Goal: Task Accomplishment & Management: Manage account settings

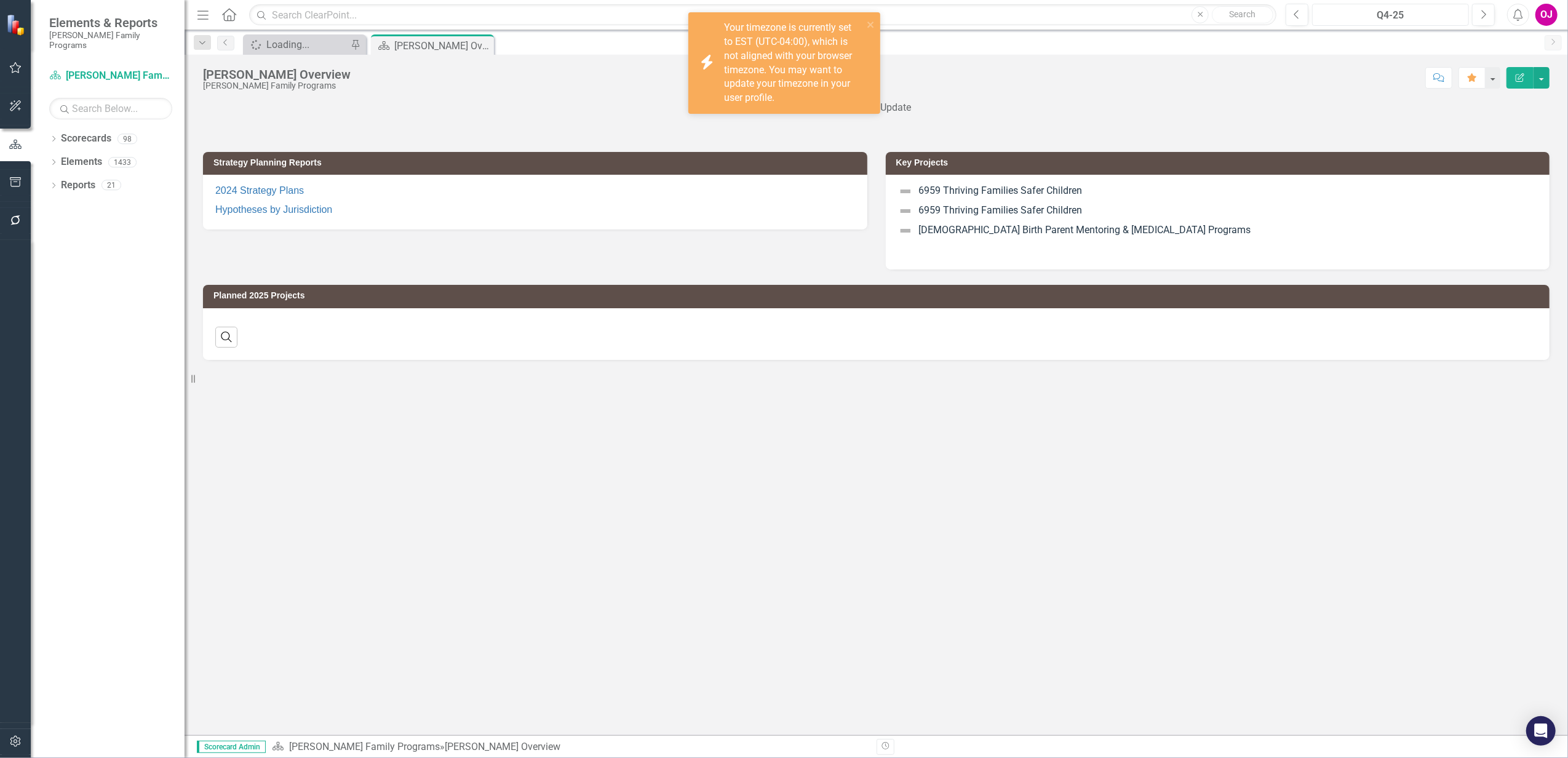
click at [1404, 13] on div "Q4-25" at bounding box center [1391, 16] width 148 height 15
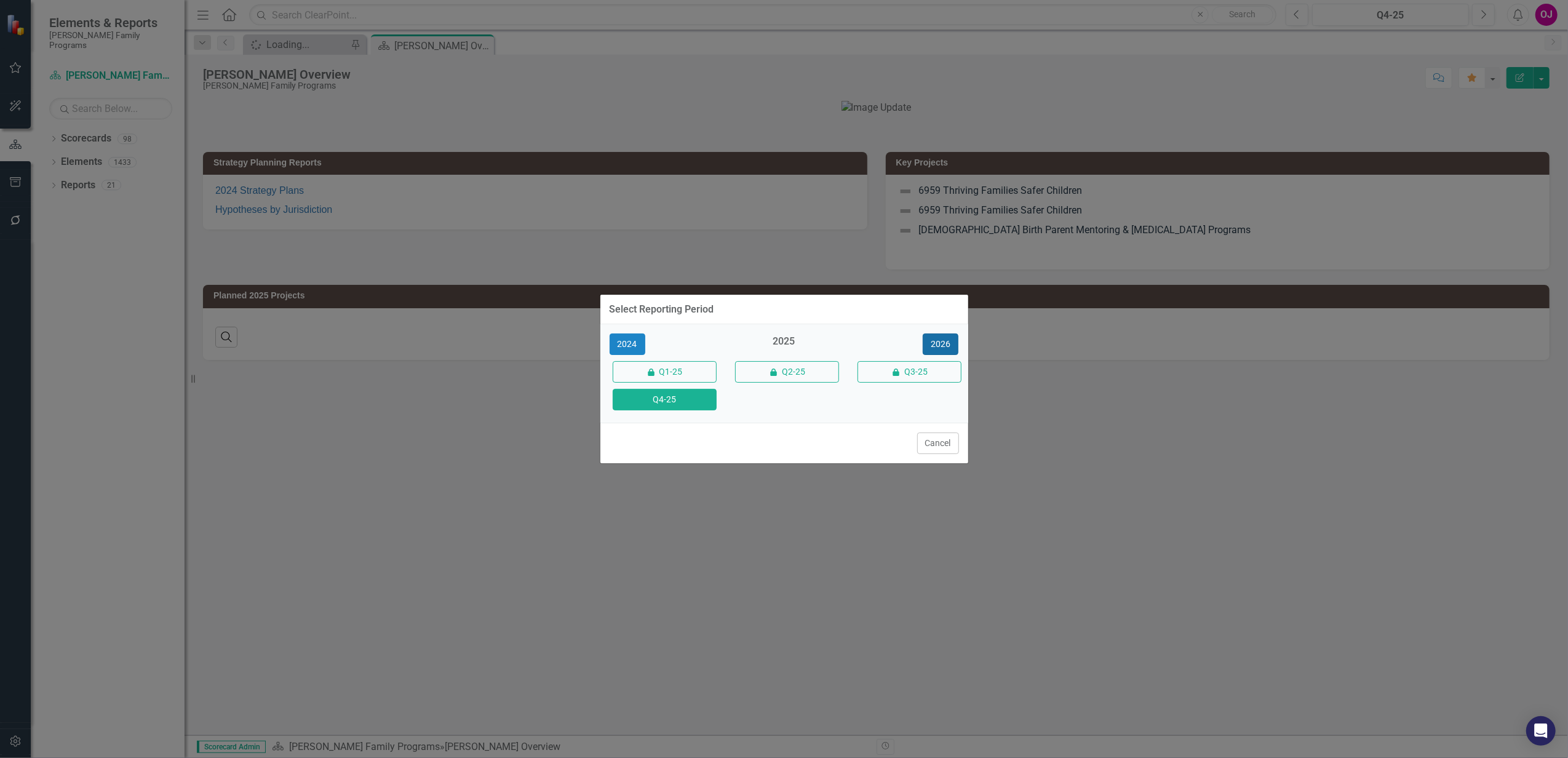
click at [935, 349] on button "2026" at bounding box center [941, 344] width 36 height 22
click at [692, 402] on button "Q4-26" at bounding box center [665, 399] width 104 height 22
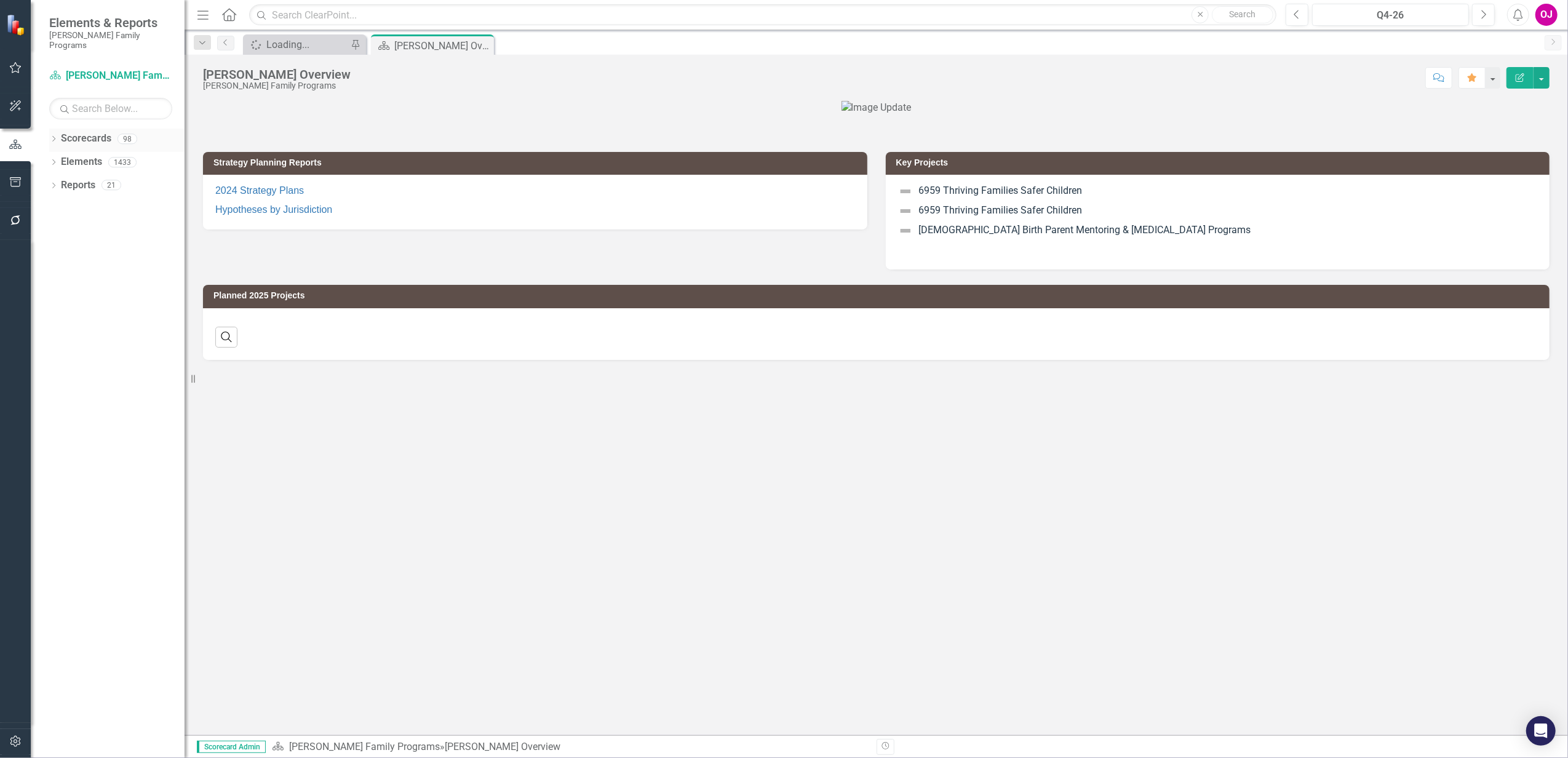
click at [54, 137] on icon "Dropdown" at bounding box center [53, 140] width 8 height 7
click at [58, 158] on icon "Dropdown" at bounding box center [60, 162] width 9 height 7
click at [75, 204] on div "Dropdown" at bounding box center [72, 208] width 9 height 10
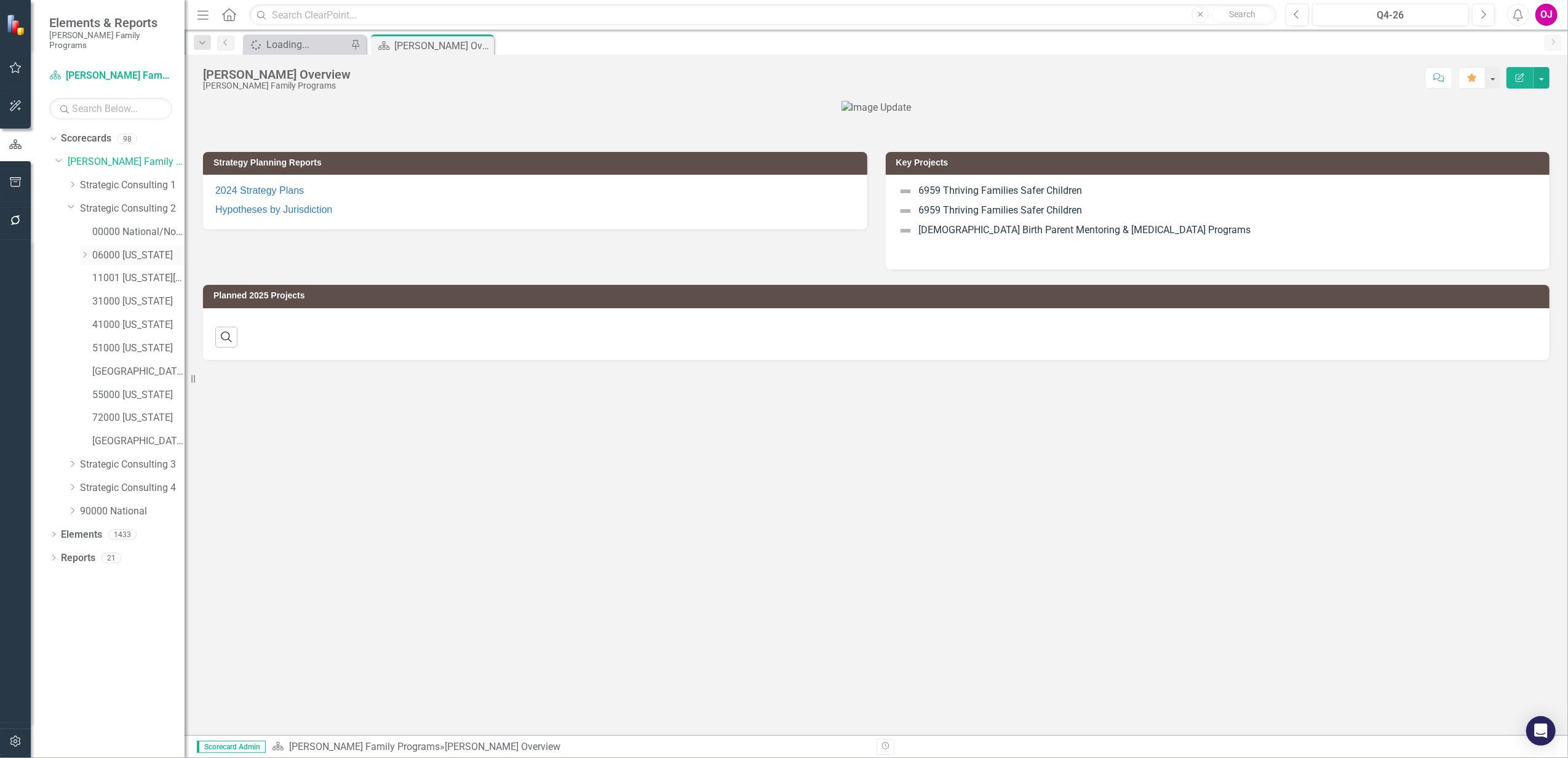
click at [80, 251] on icon "Dropdown" at bounding box center [84, 255] width 9 height 7
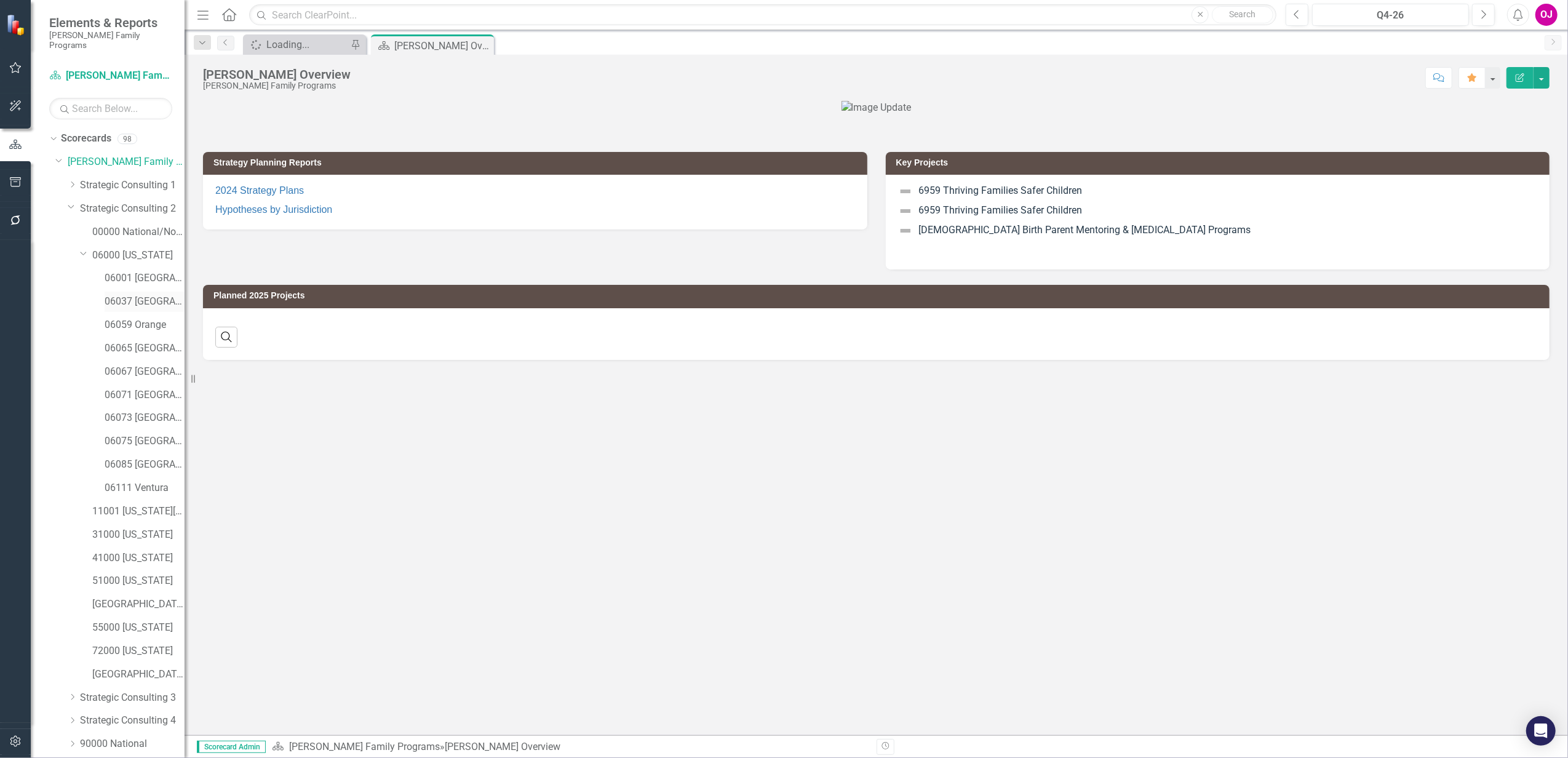
click at [129, 294] on link "06037 [GEOGRAPHIC_DATA]" at bounding box center [144, 301] width 80 height 14
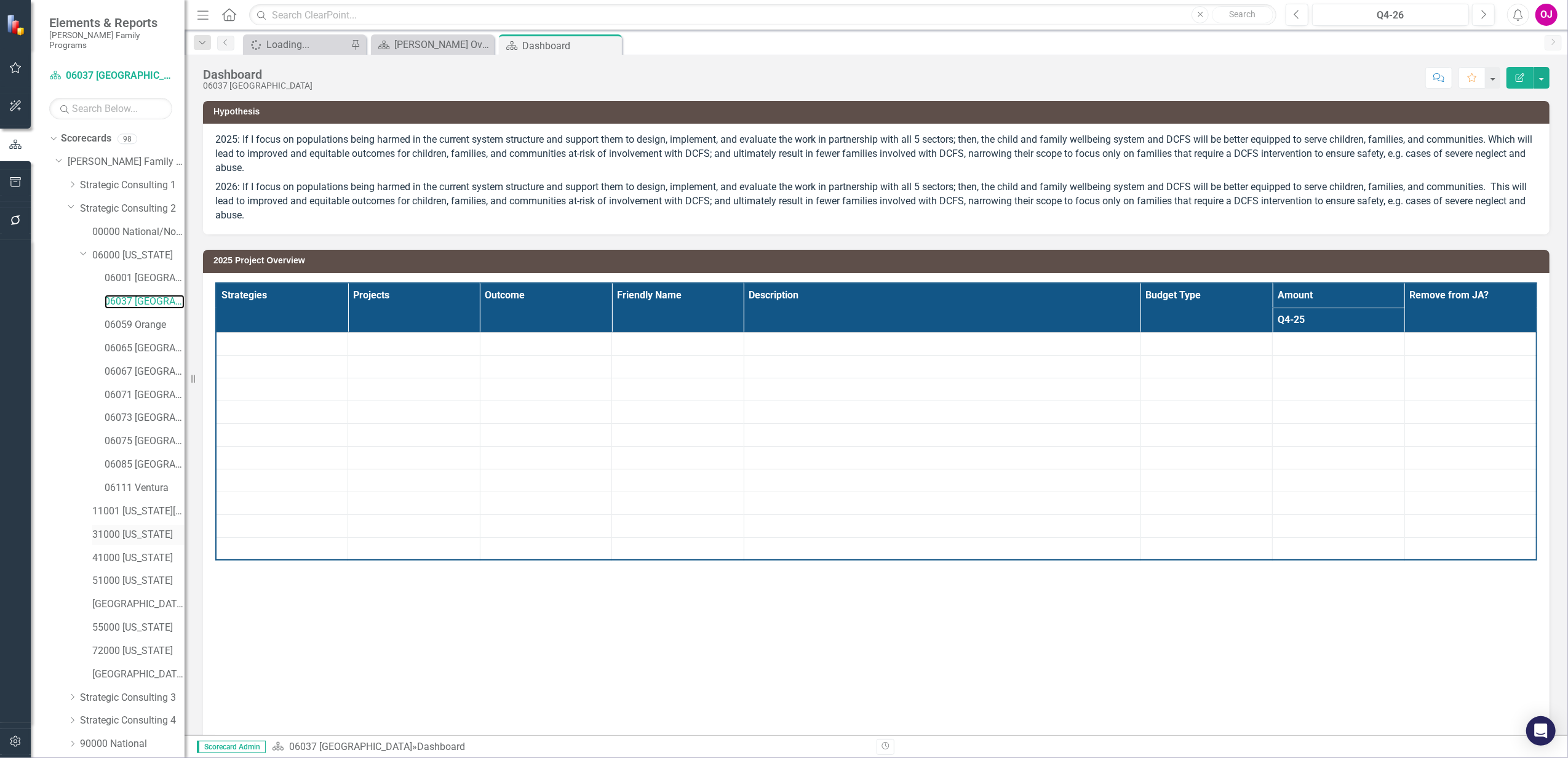
scroll to position [36, 0]
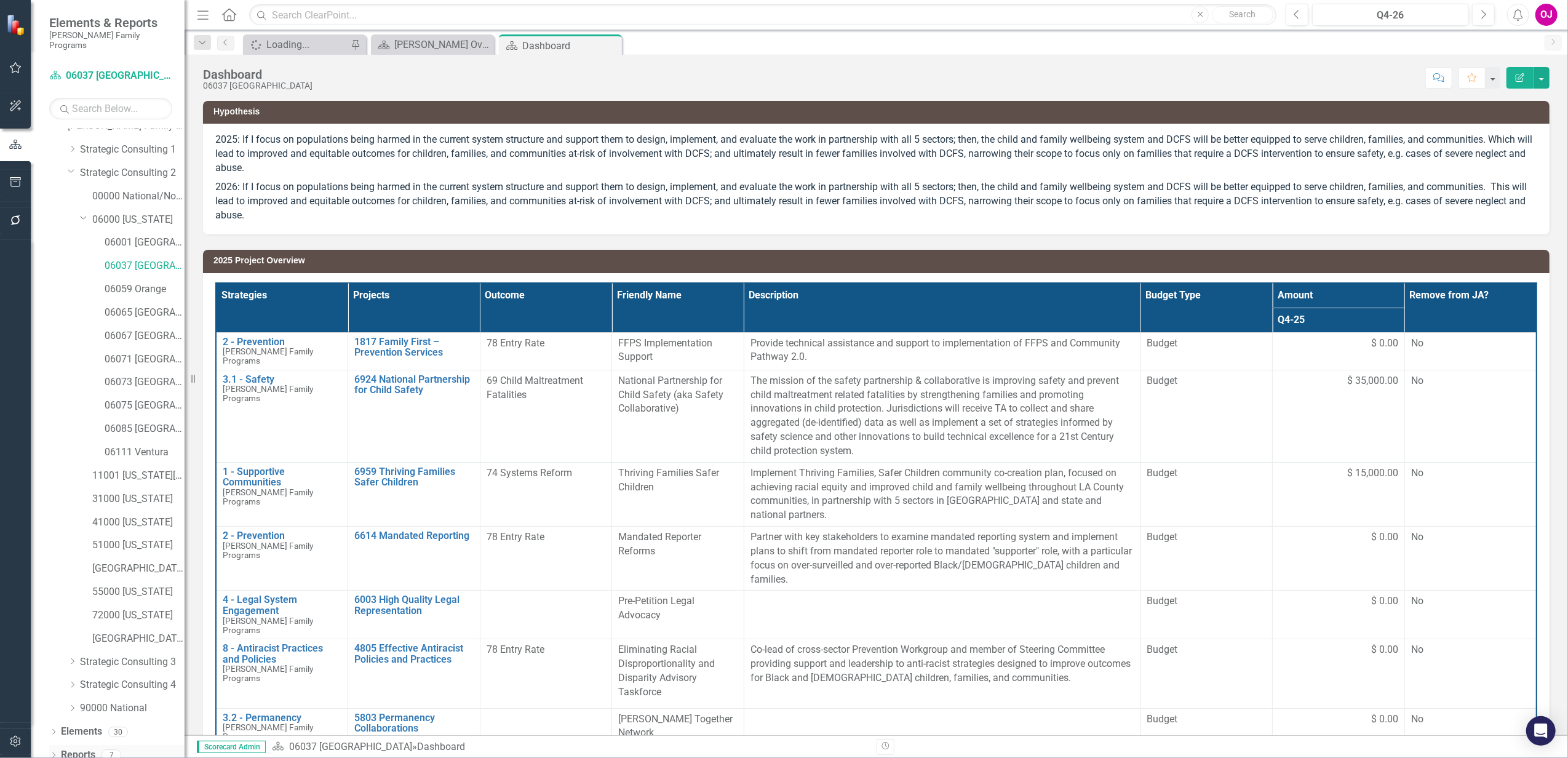
click at [52, 753] on icon "Dropdown" at bounding box center [53, 756] width 8 height 7
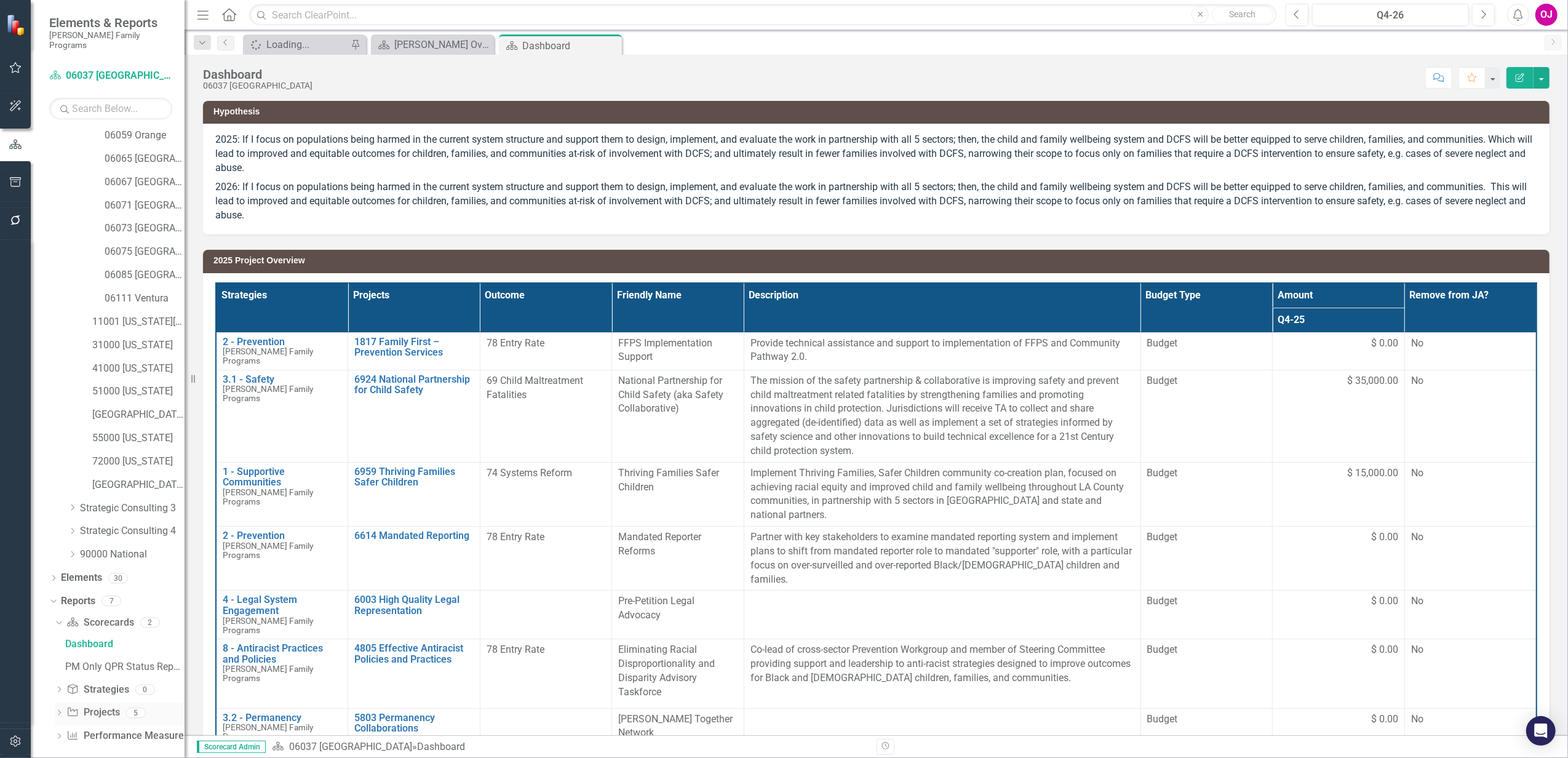
click at [62, 710] on icon "Dropdown" at bounding box center [58, 713] width 8 height 7
click at [138, 685] on div "2026 Jurisdictional Projects Assessment" at bounding box center [125, 691] width 119 height 11
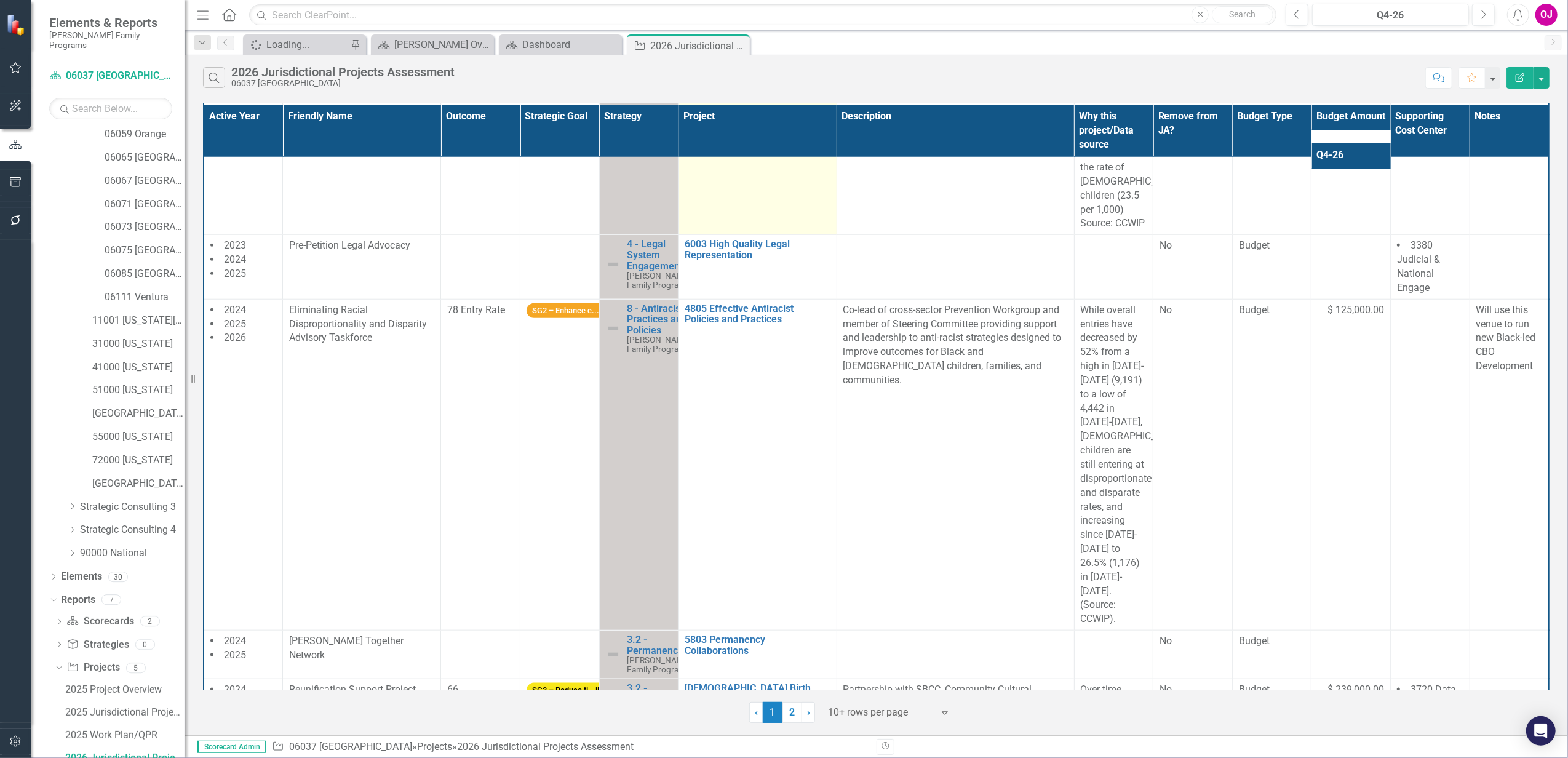
scroll to position [1312, 0]
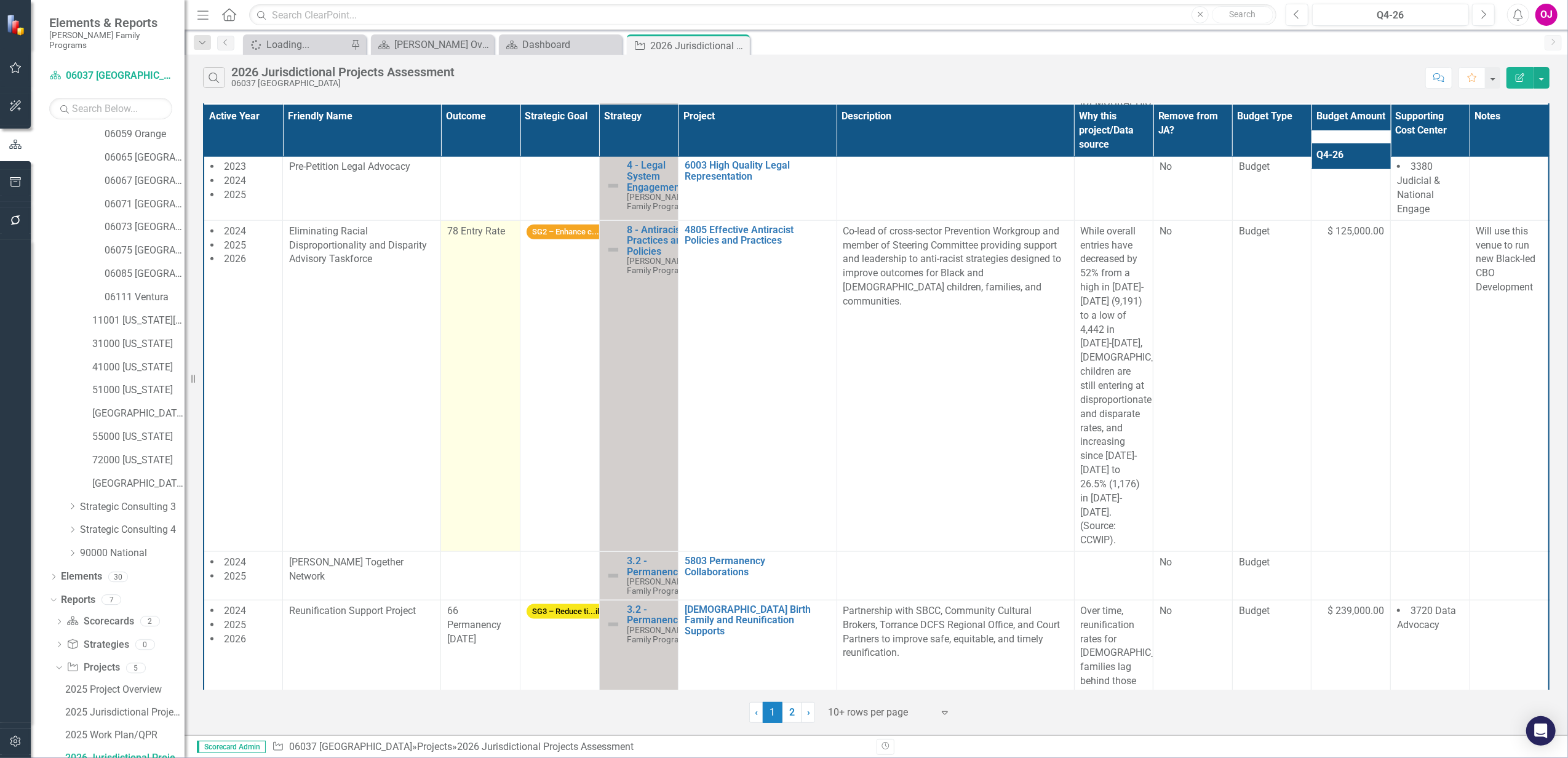
click at [470, 341] on td "78 Entry Rate" at bounding box center [481, 385] width 80 height 331
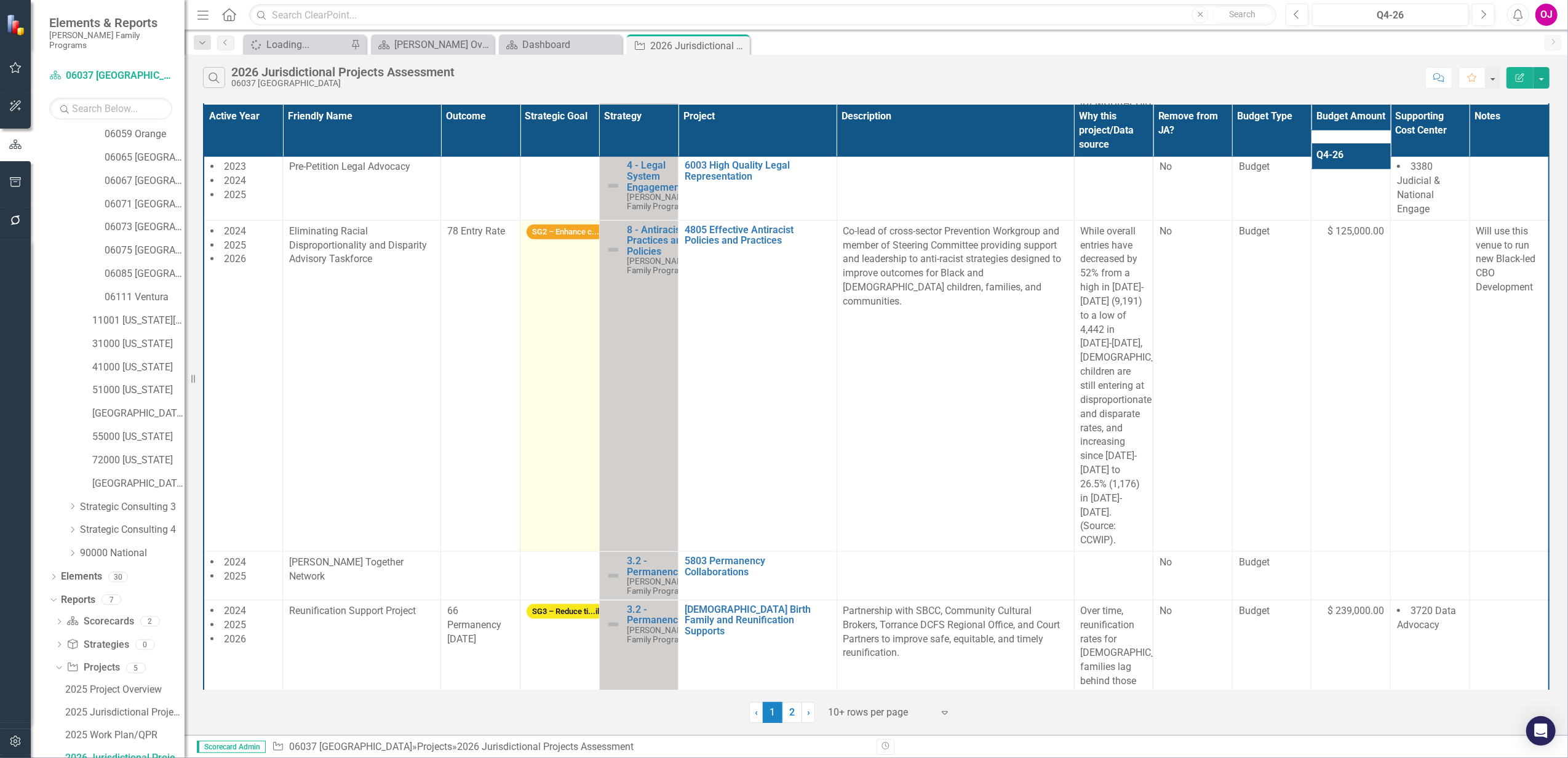
click at [555, 240] on span "SG2 – Enhance c...ily" at bounding box center [569, 232] width 85 height 15
click at [556, 240] on span "SG2 – Enhance c...ily" at bounding box center [569, 232] width 85 height 15
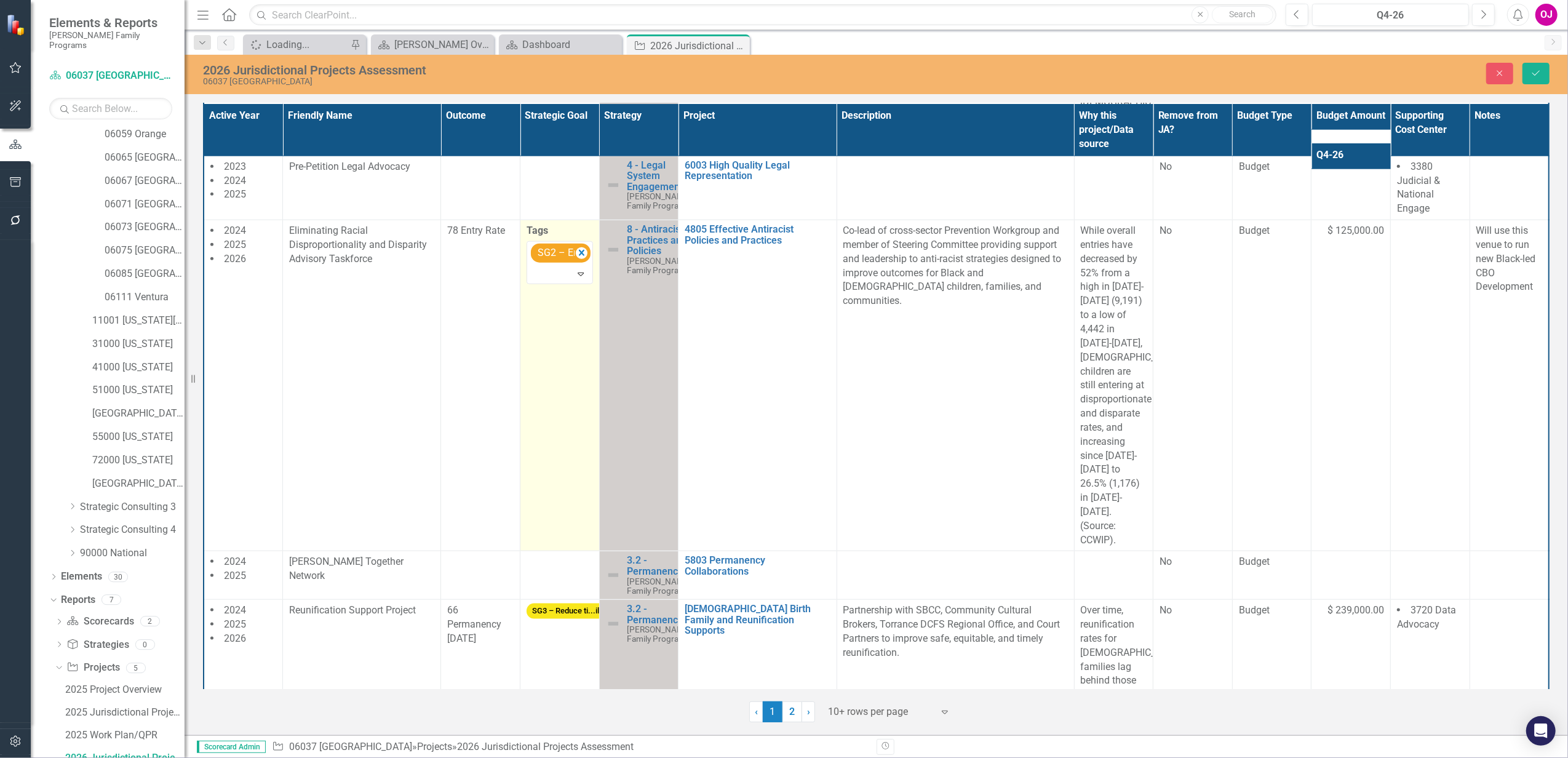
click at [556, 238] on label "Tags" at bounding box center [560, 230] width 67 height 14
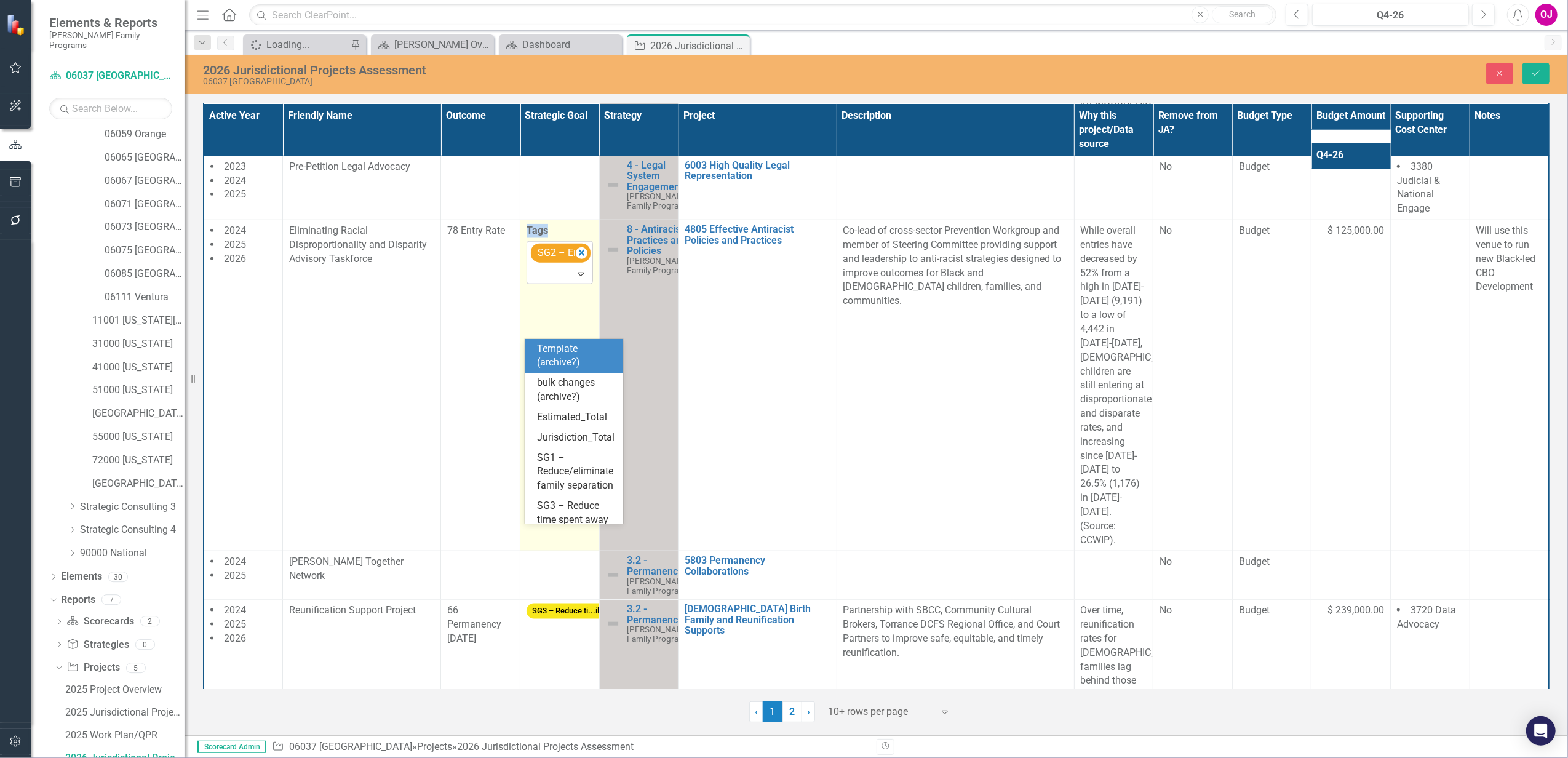
drag, startPoint x: 556, startPoint y: 291, endPoint x: 581, endPoint y: 323, distance: 40.6
click at [581, 278] on icon "Expand" at bounding box center [580, 274] width 12 height 10
click at [575, 260] on icon "Remove [object Object]" at bounding box center [581, 253] width 11 height 15
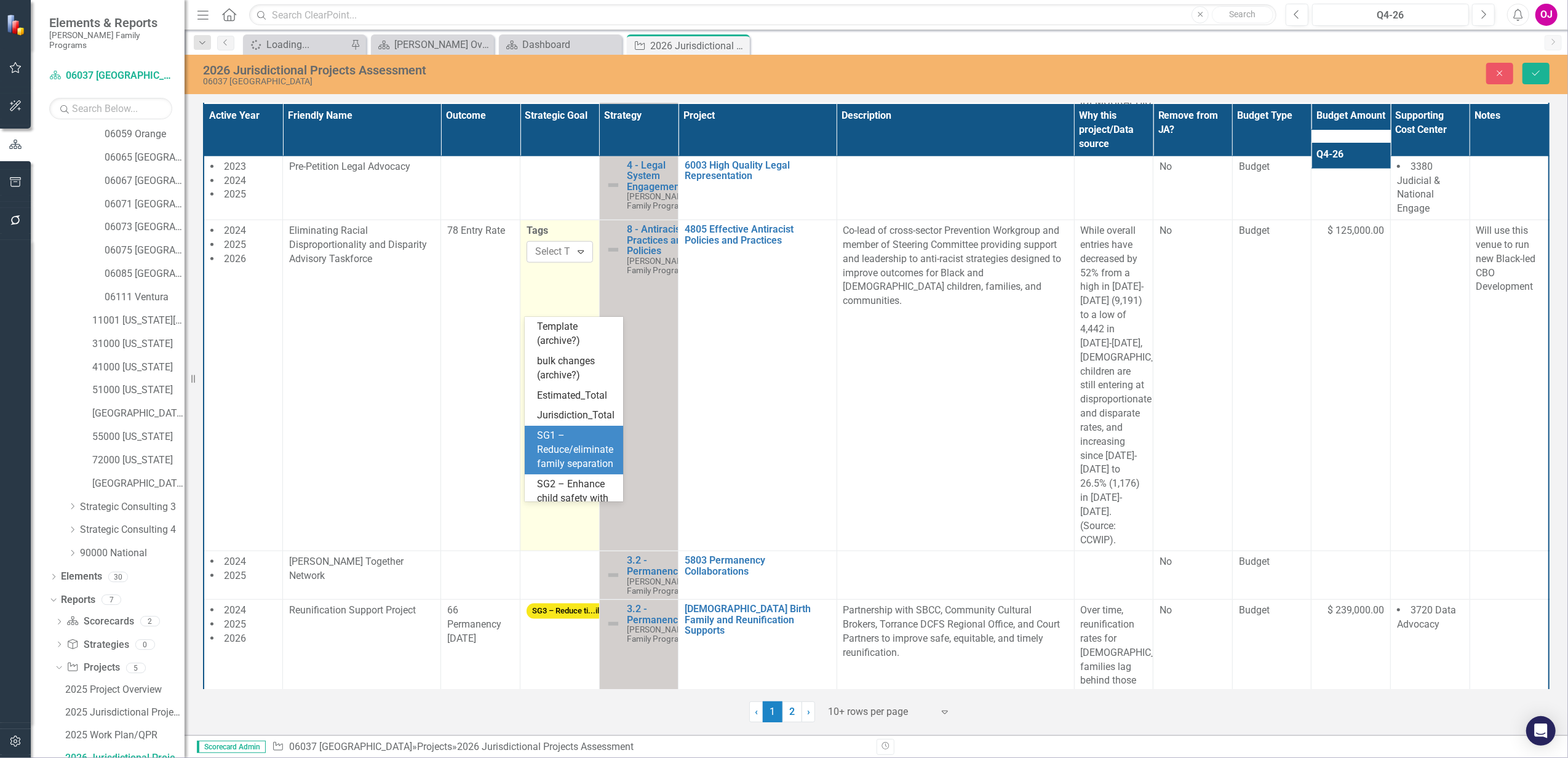
click at [587, 471] on div "SG1 – Reduce/eliminate family separation" at bounding box center [576, 450] width 79 height 42
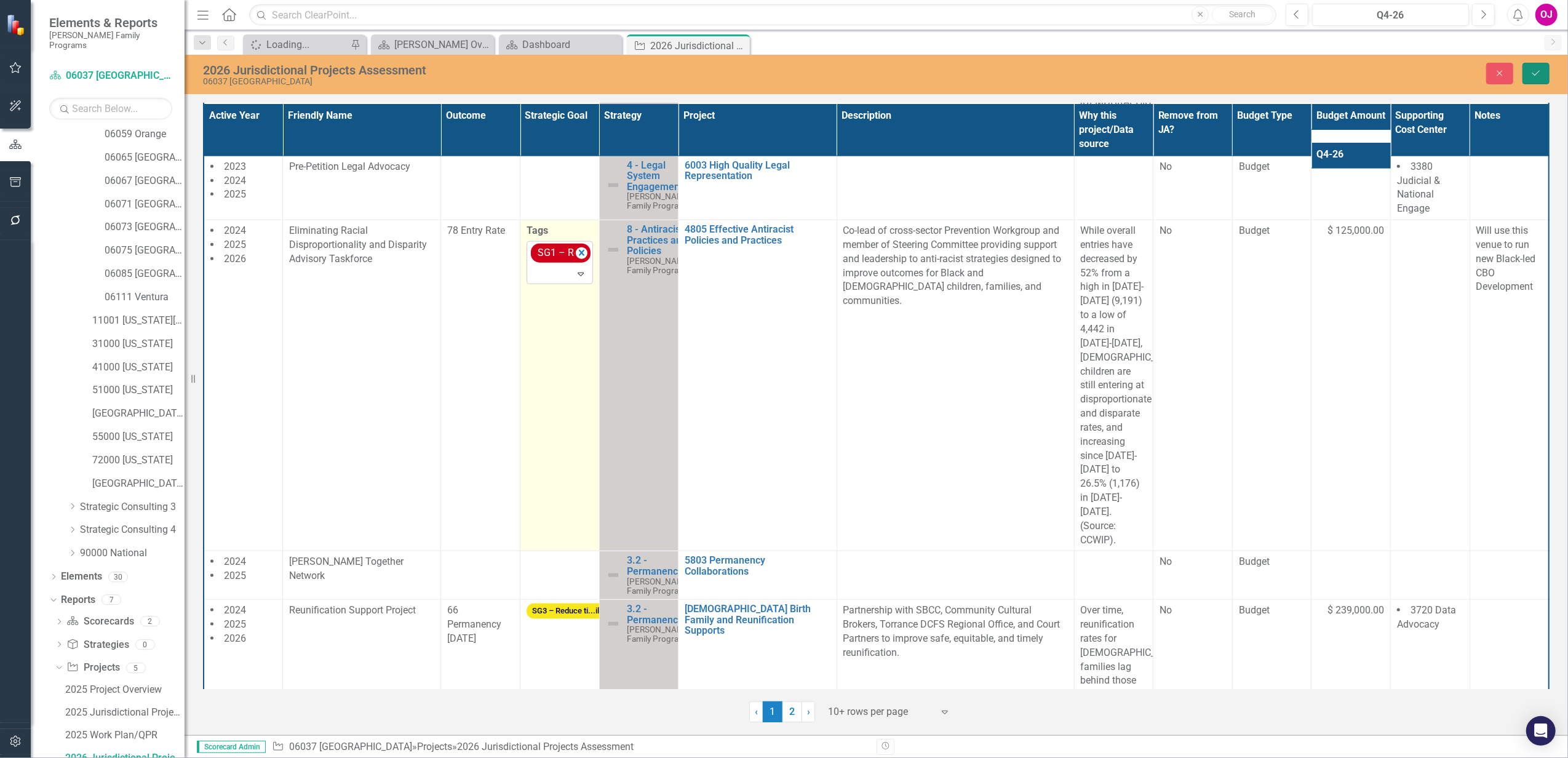
click at [1542, 79] on button "Save" at bounding box center [1536, 73] width 27 height 22
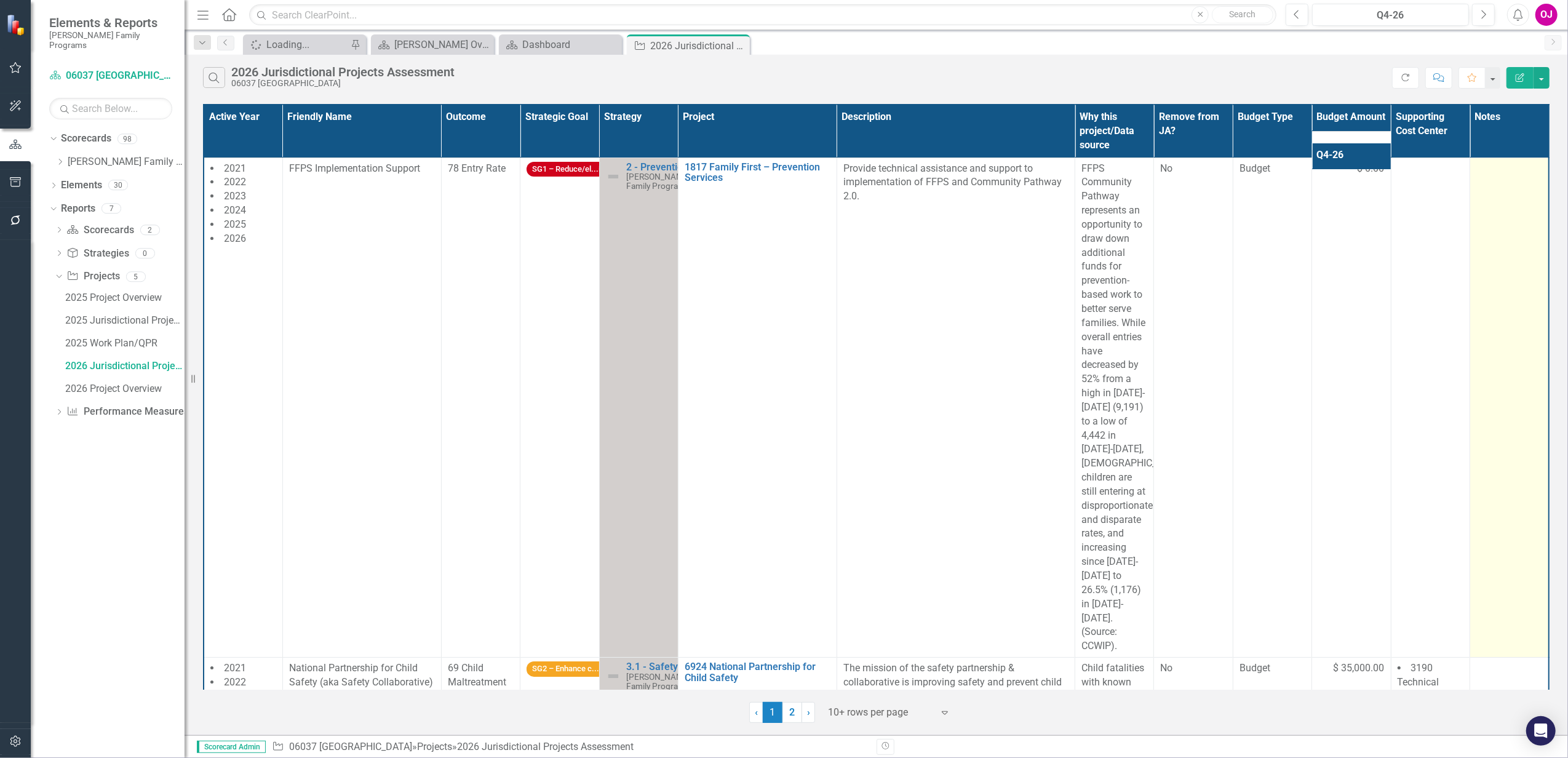
scroll to position [0, 0]
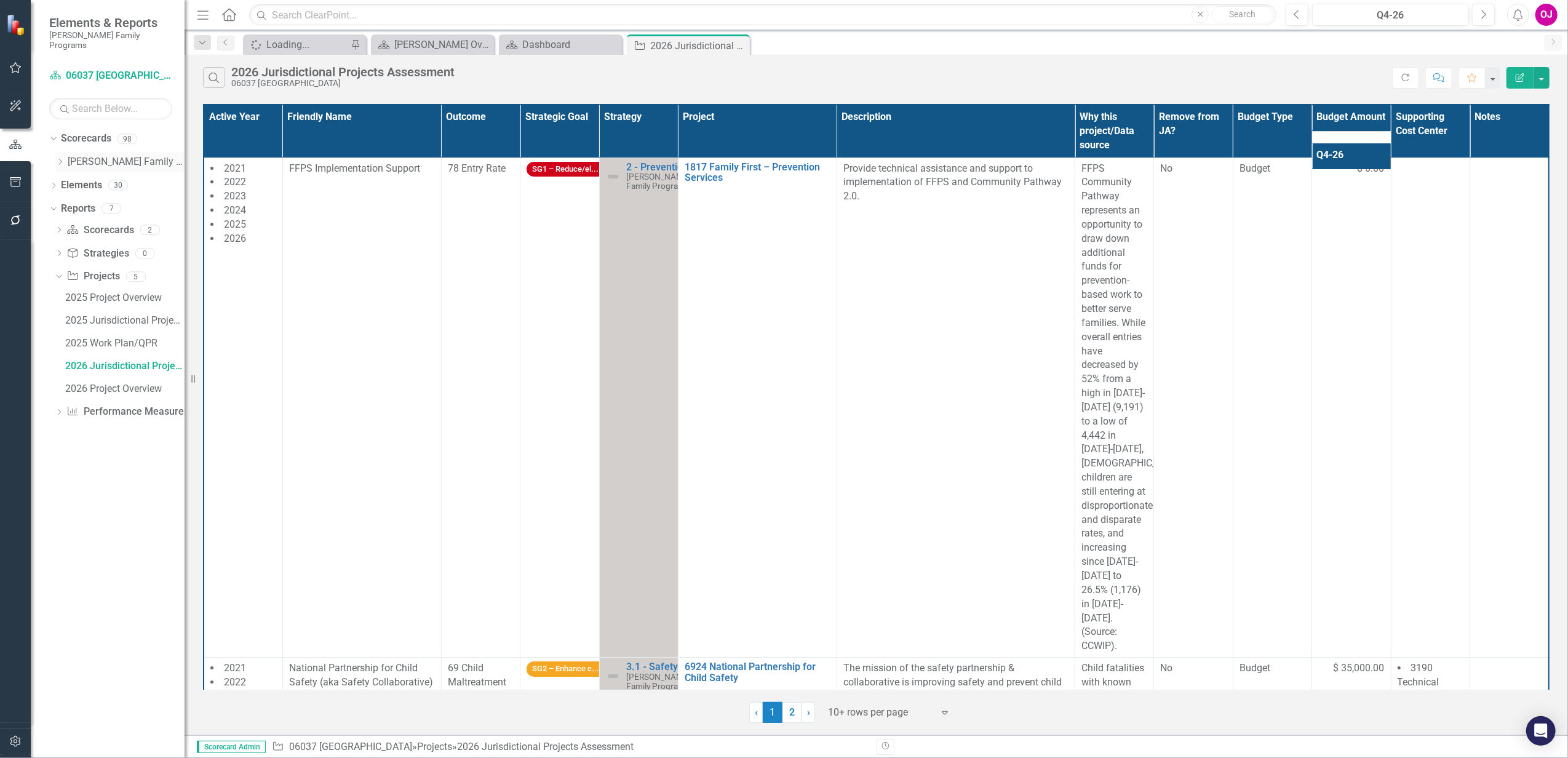
click at [60, 158] on icon "Dropdown" at bounding box center [60, 162] width 9 height 7
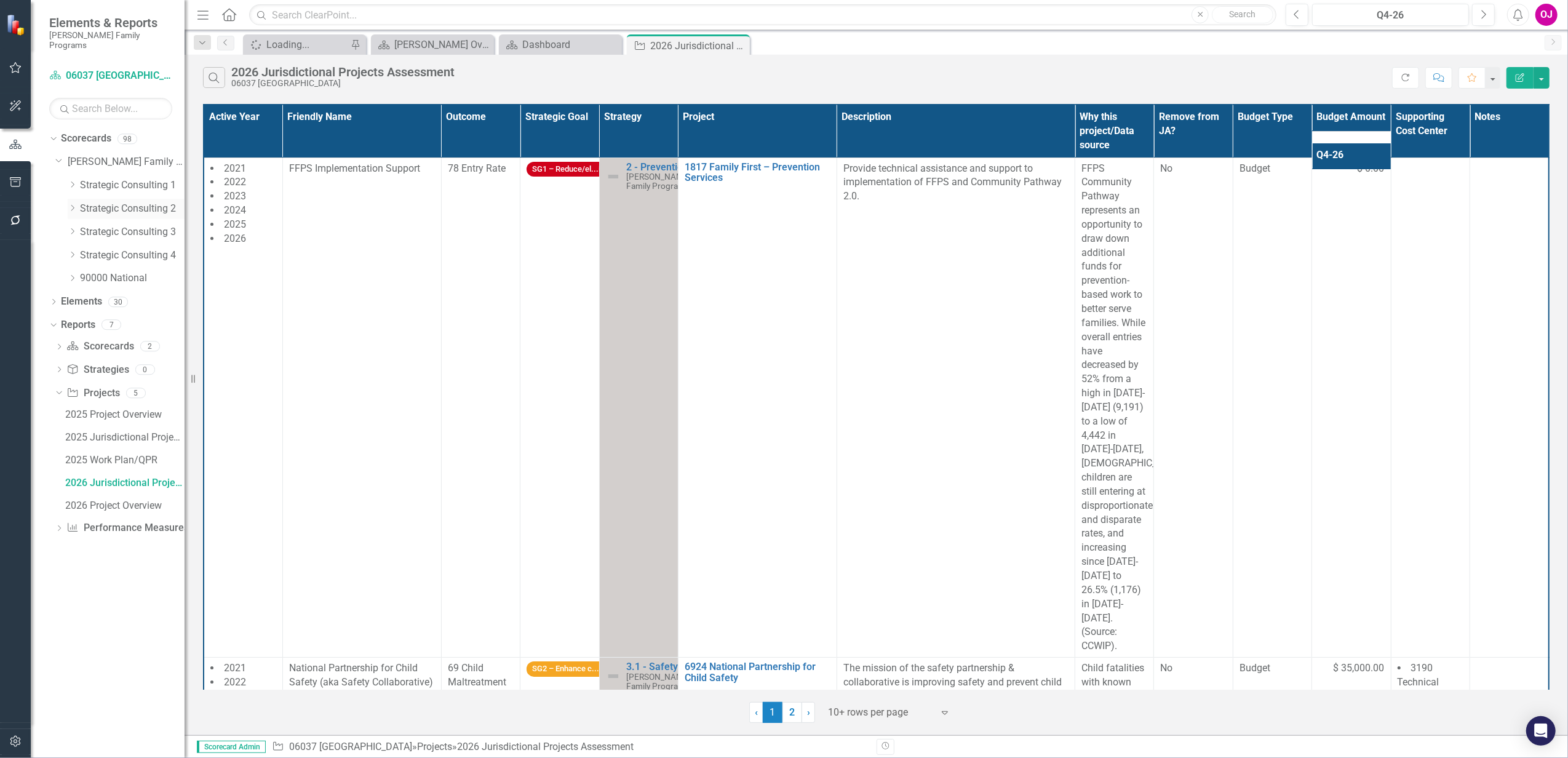
click at [70, 204] on icon "Dropdown" at bounding box center [72, 208] width 9 height 7
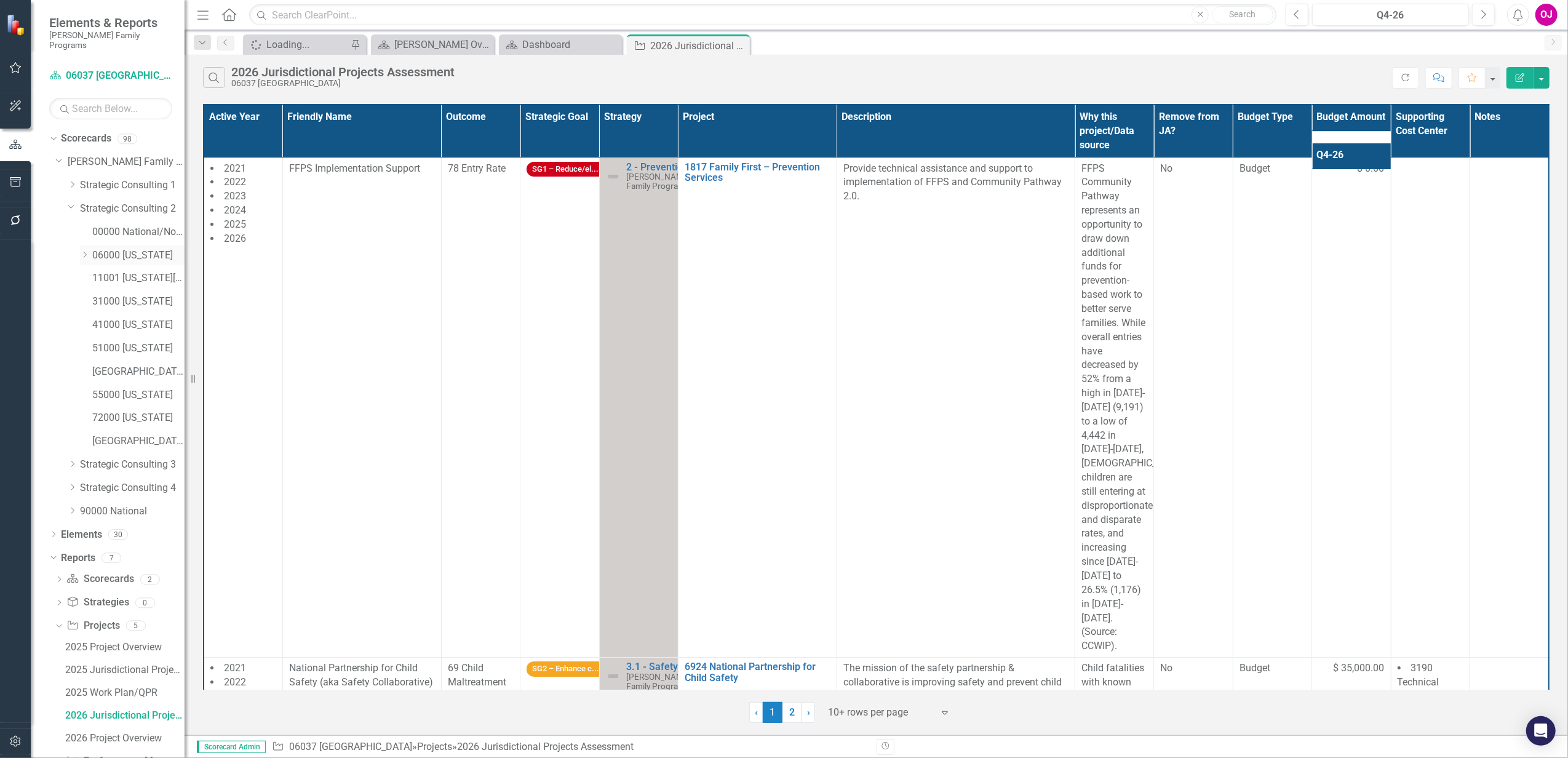
click at [82, 251] on icon "Dropdown" at bounding box center [84, 255] width 9 height 7
click at [139, 388] on link "06071 [GEOGRAPHIC_DATA]" at bounding box center [144, 394] width 80 height 14
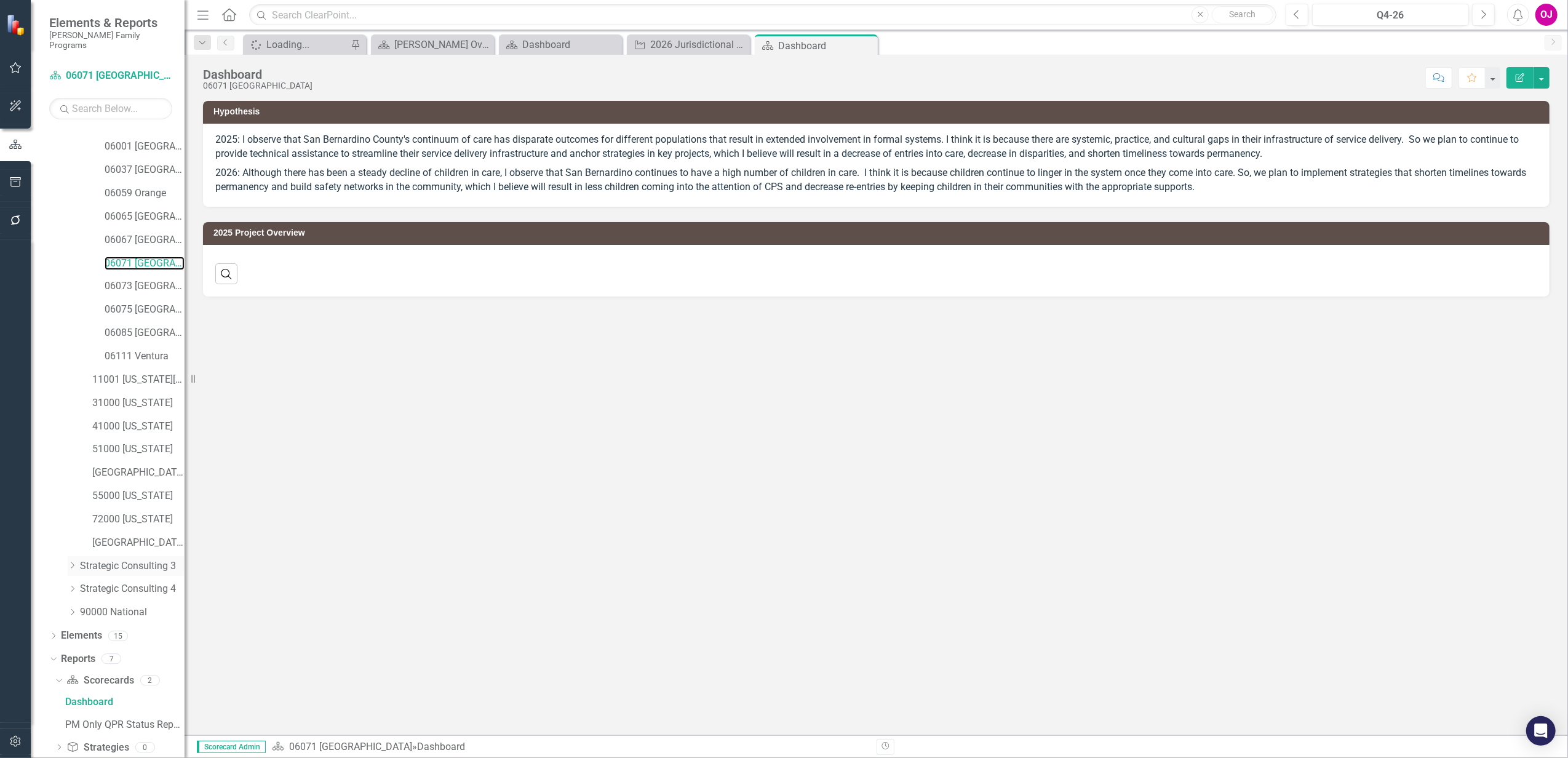
scroll to position [189, 0]
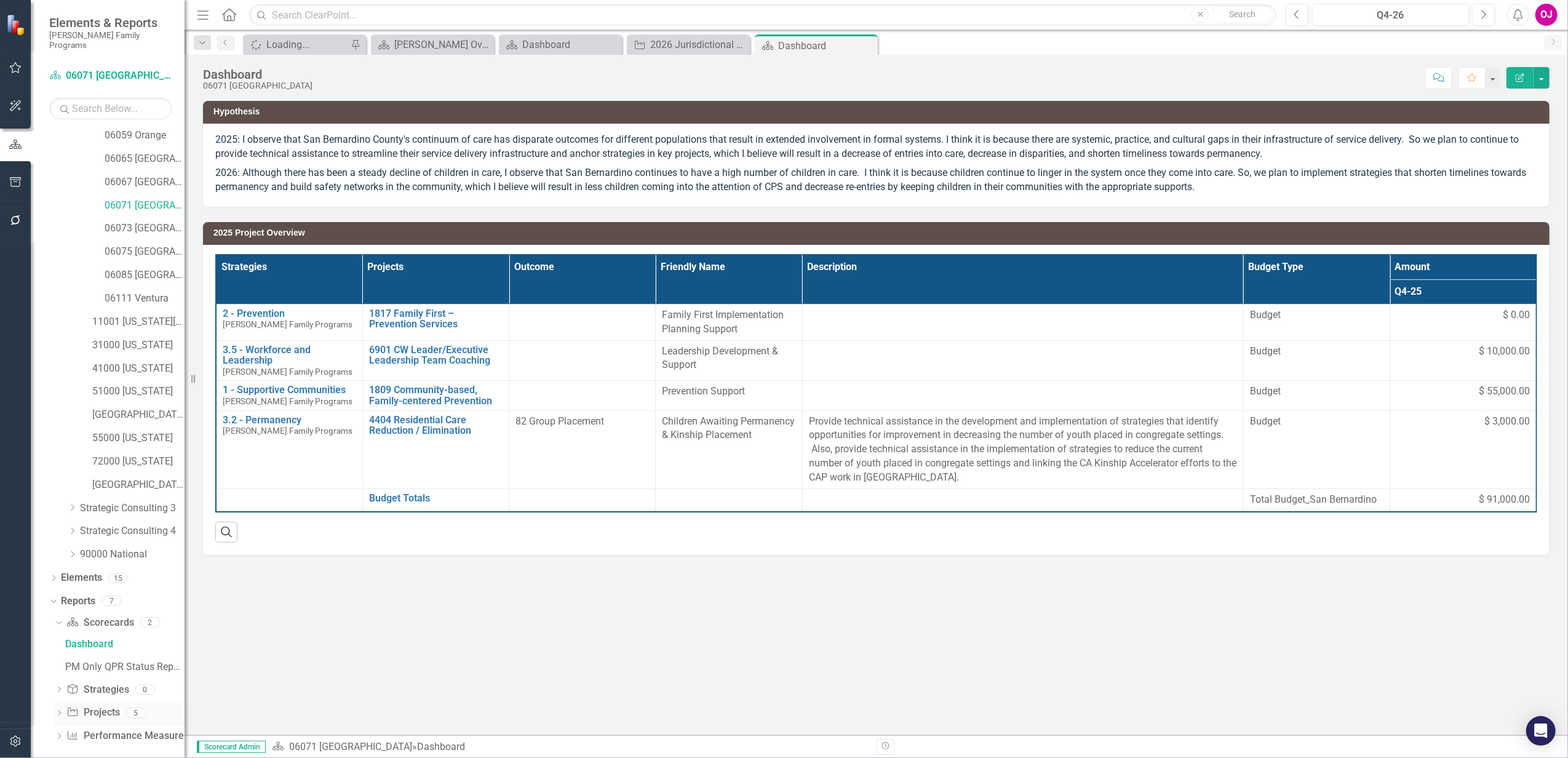
click at [58, 710] on icon "Dropdown" at bounding box center [58, 713] width 8 height 7
click at [136, 685] on div "2026 Jurisdictional Projects Assessment" at bounding box center [125, 691] width 119 height 11
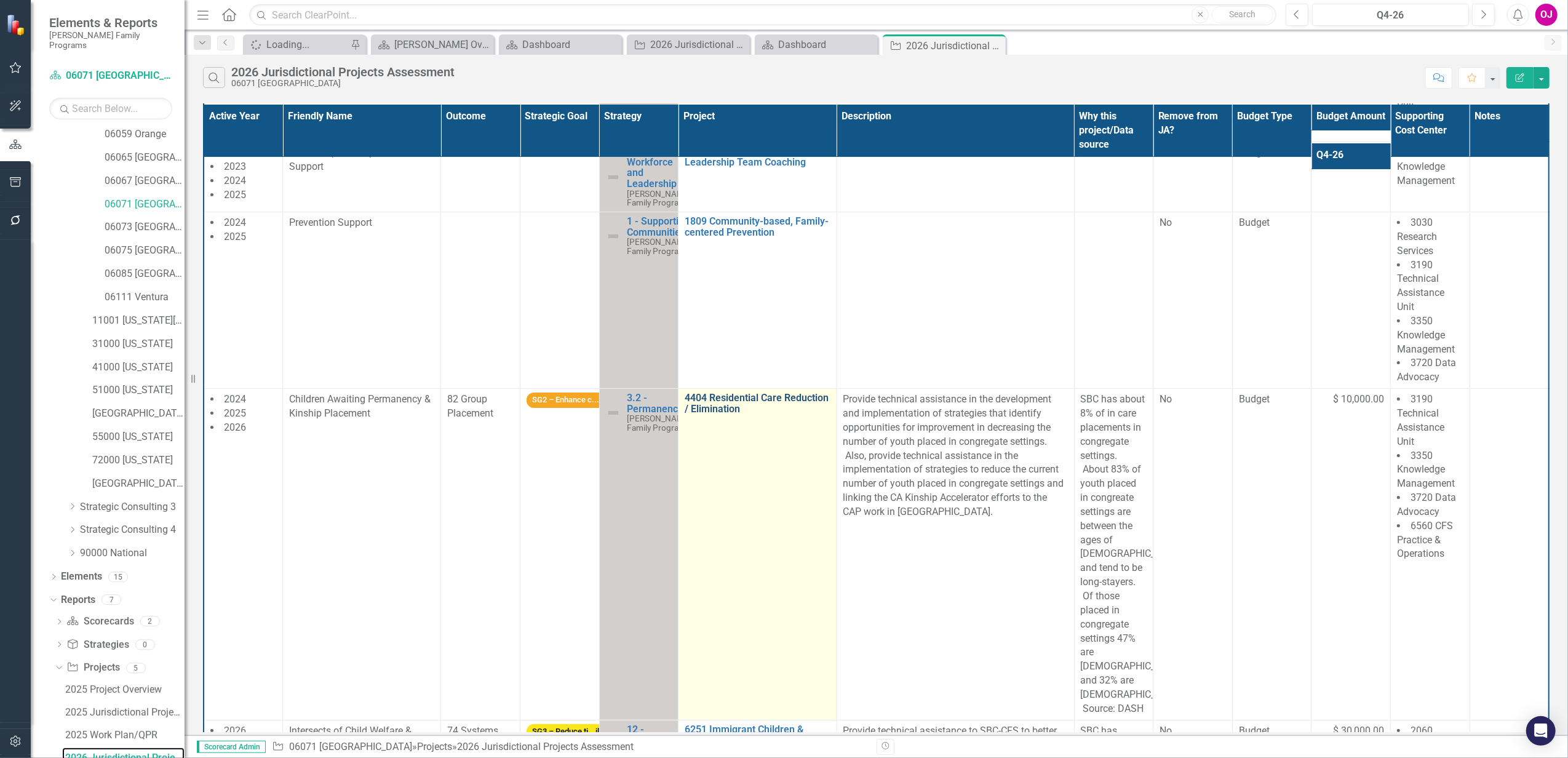
scroll to position [164, 0]
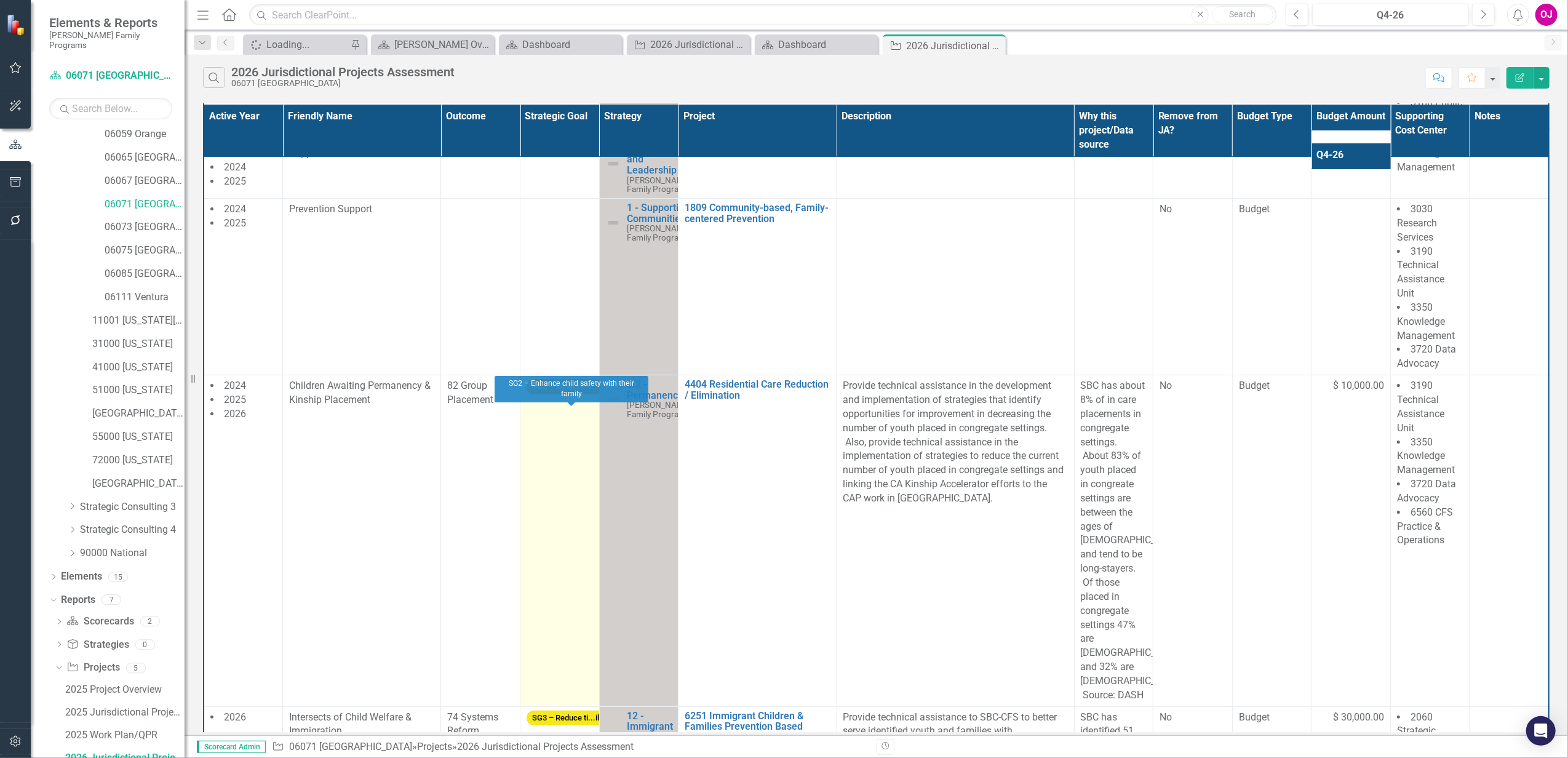
click at [562, 394] on span "SG2 – Enhance c...ily" at bounding box center [569, 386] width 85 height 15
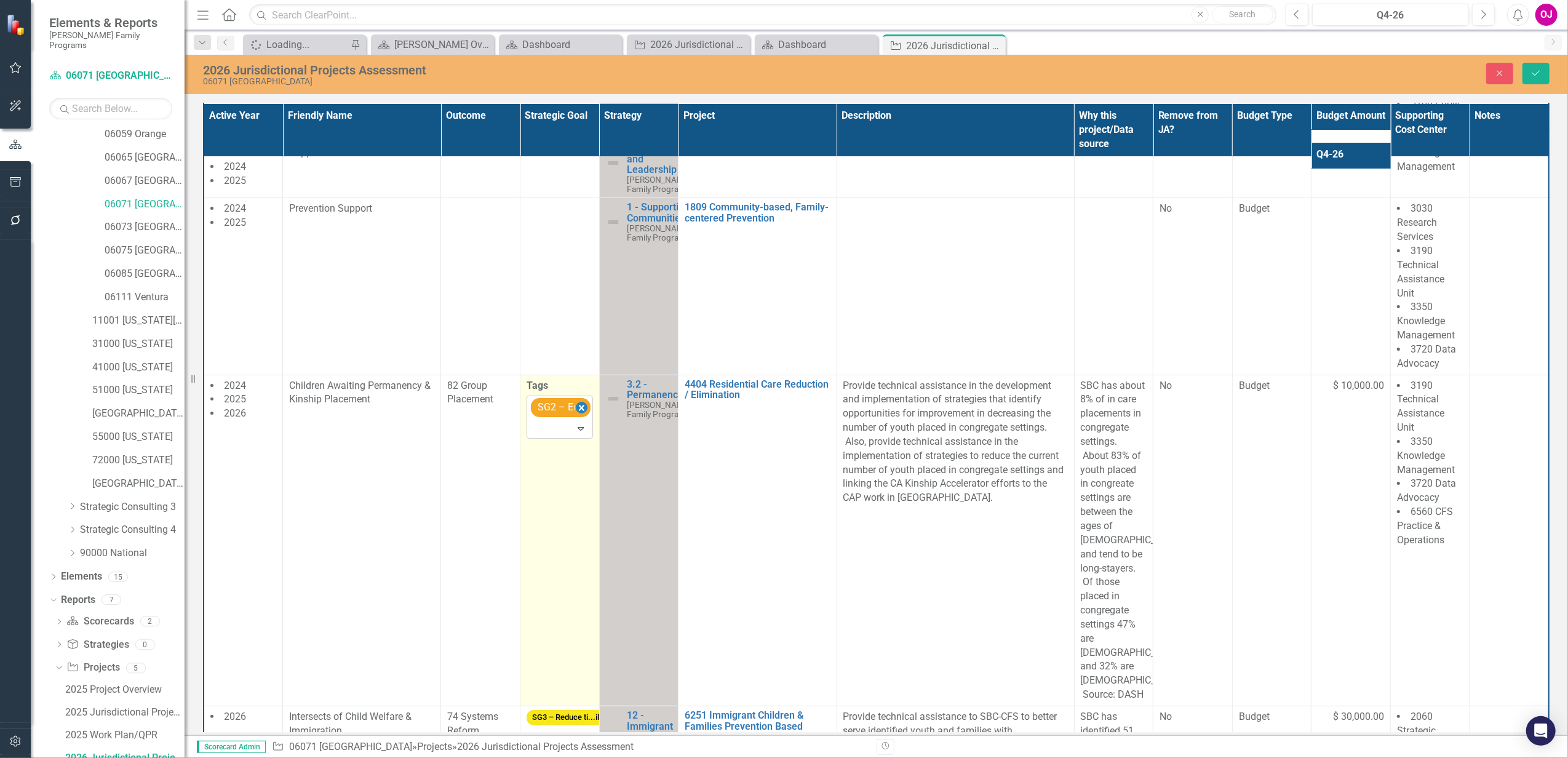
drag, startPoint x: 562, startPoint y: 409, endPoint x: 576, endPoint y: 429, distance: 24.4
click at [576, 416] on icon "Remove [object Object]" at bounding box center [581, 408] width 11 height 15
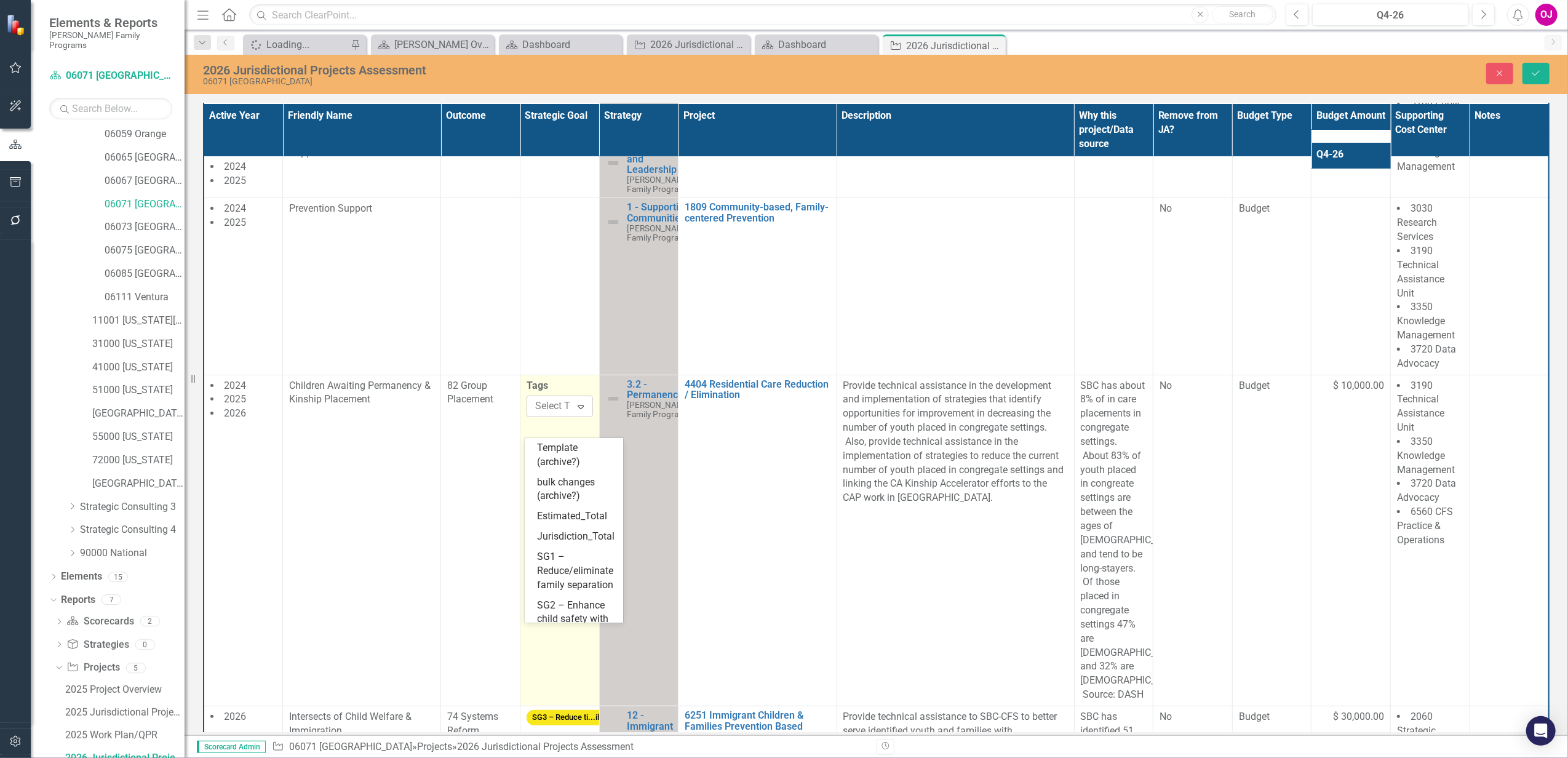
click at [579, 411] on icon "Expand" at bounding box center [580, 407] width 12 height 10
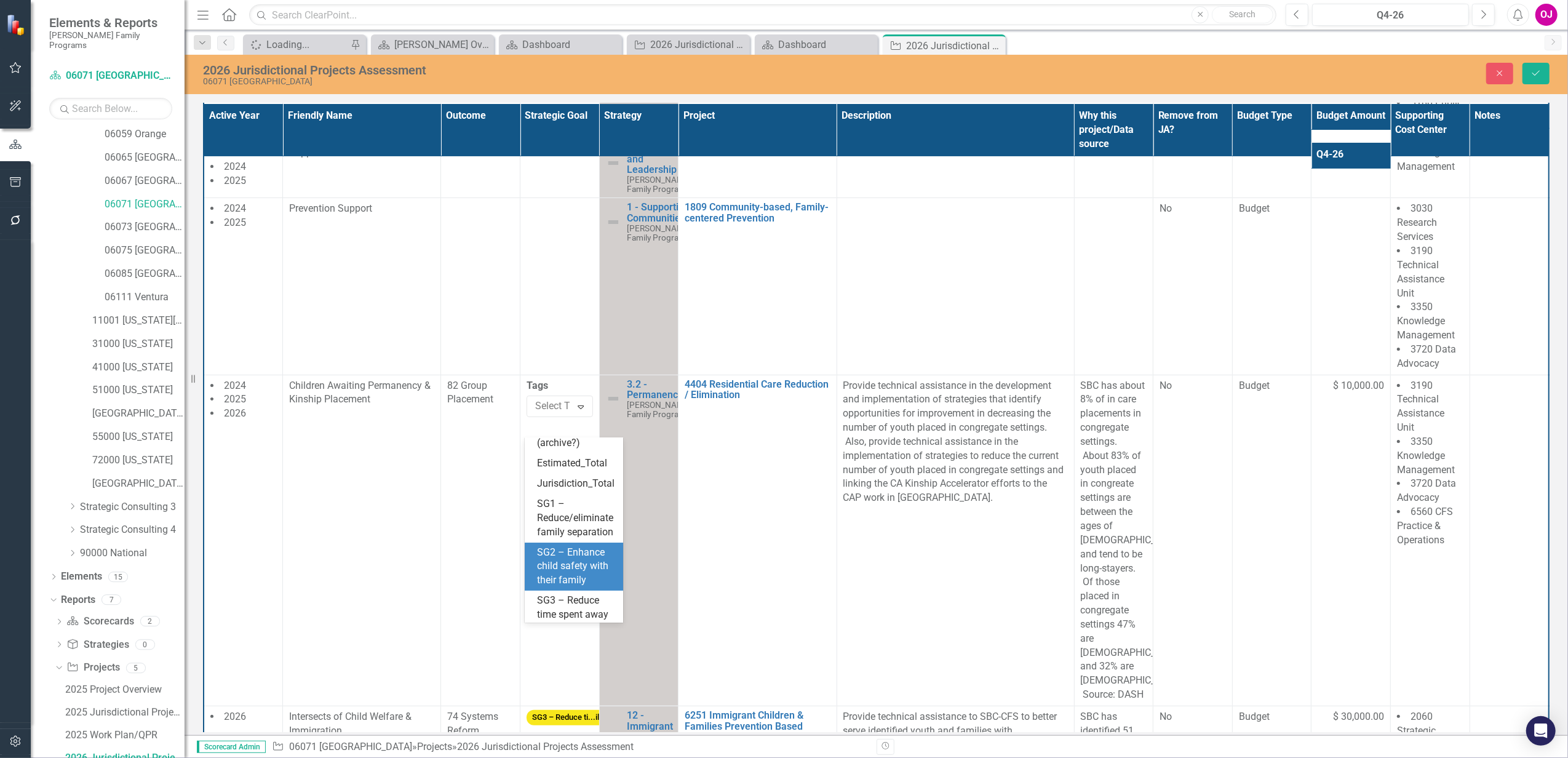
scroll to position [160, 0]
click at [590, 581] on div "SG3 – Reduce time spent away from family" at bounding box center [576, 577] width 79 height 42
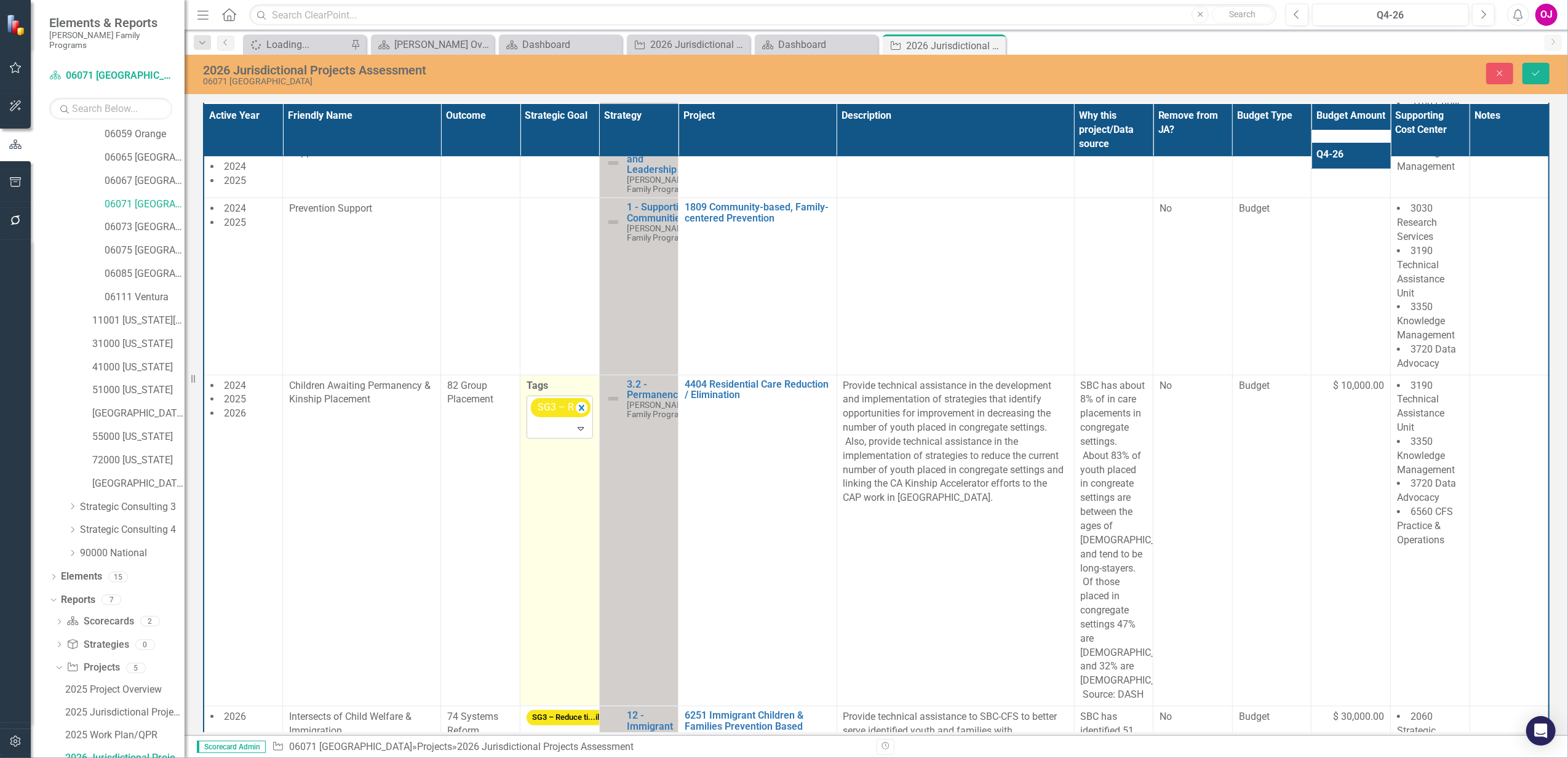
click at [579, 431] on icon at bounding box center [580, 429] width 7 height 4
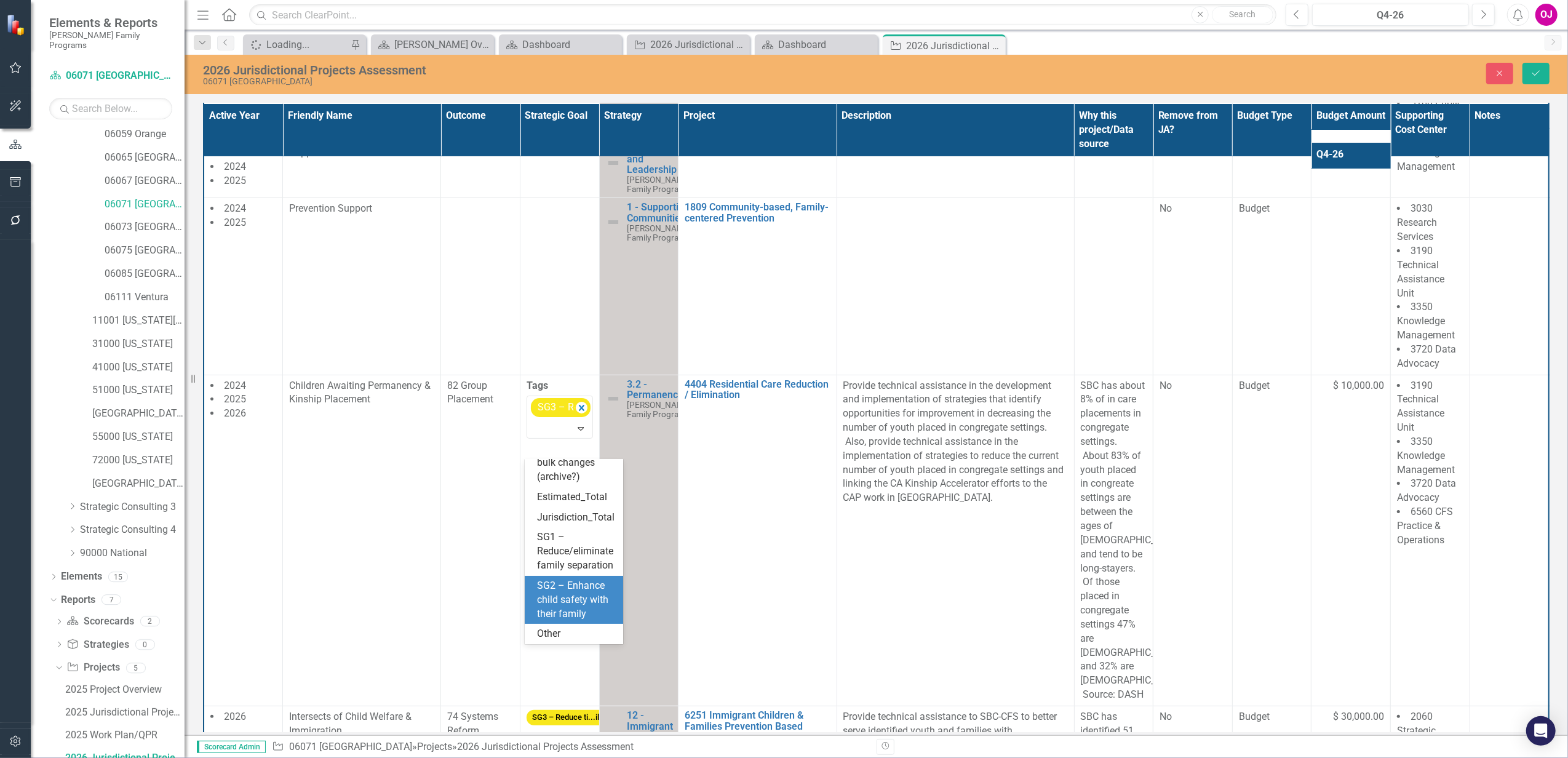
scroll to position [97, 0]
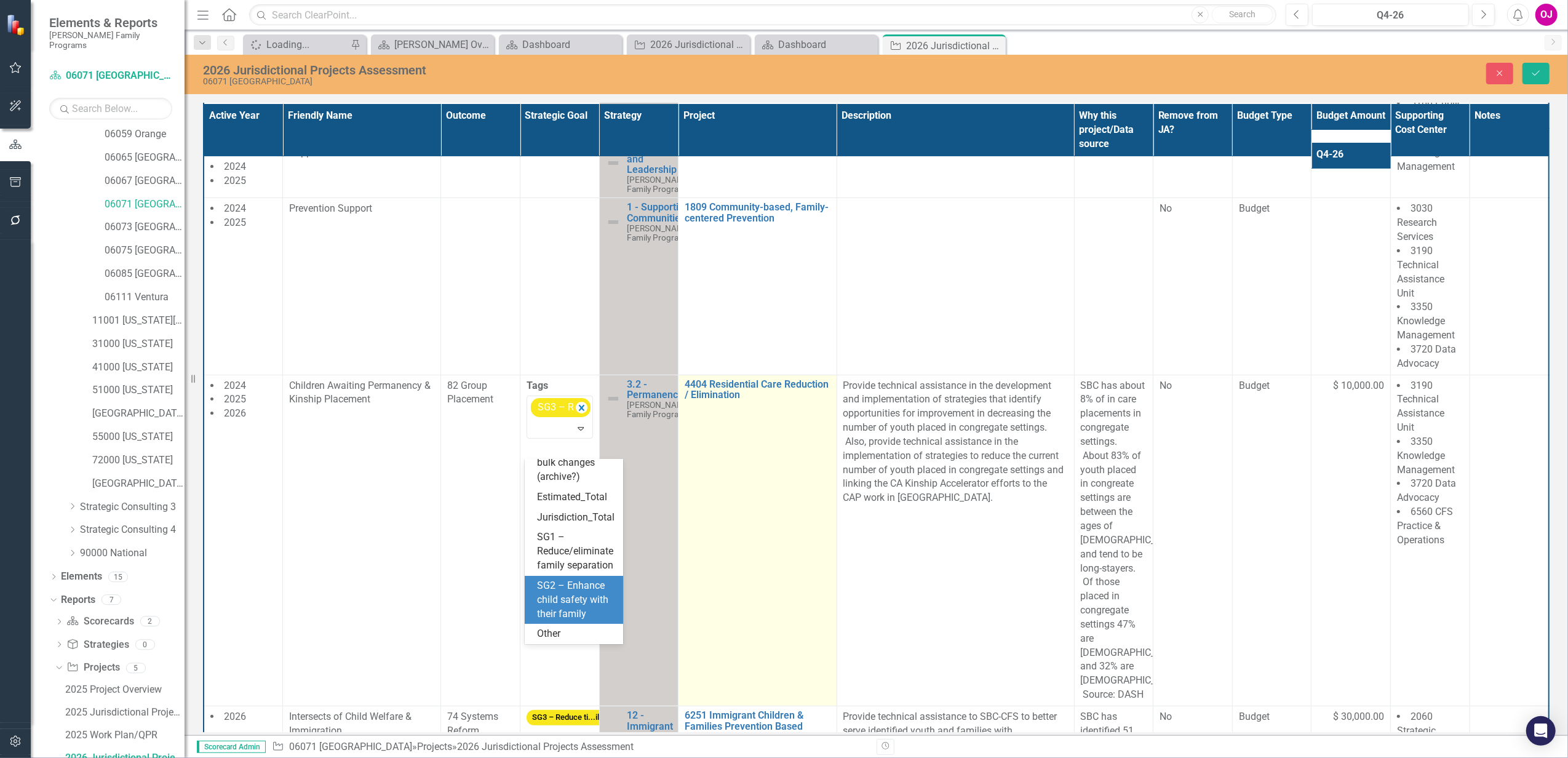
click at [724, 518] on td "4404 Residential Care Reduction / Elimination Edit Edit Project Link Open Eleme…" at bounding box center [757, 540] width 158 height 331
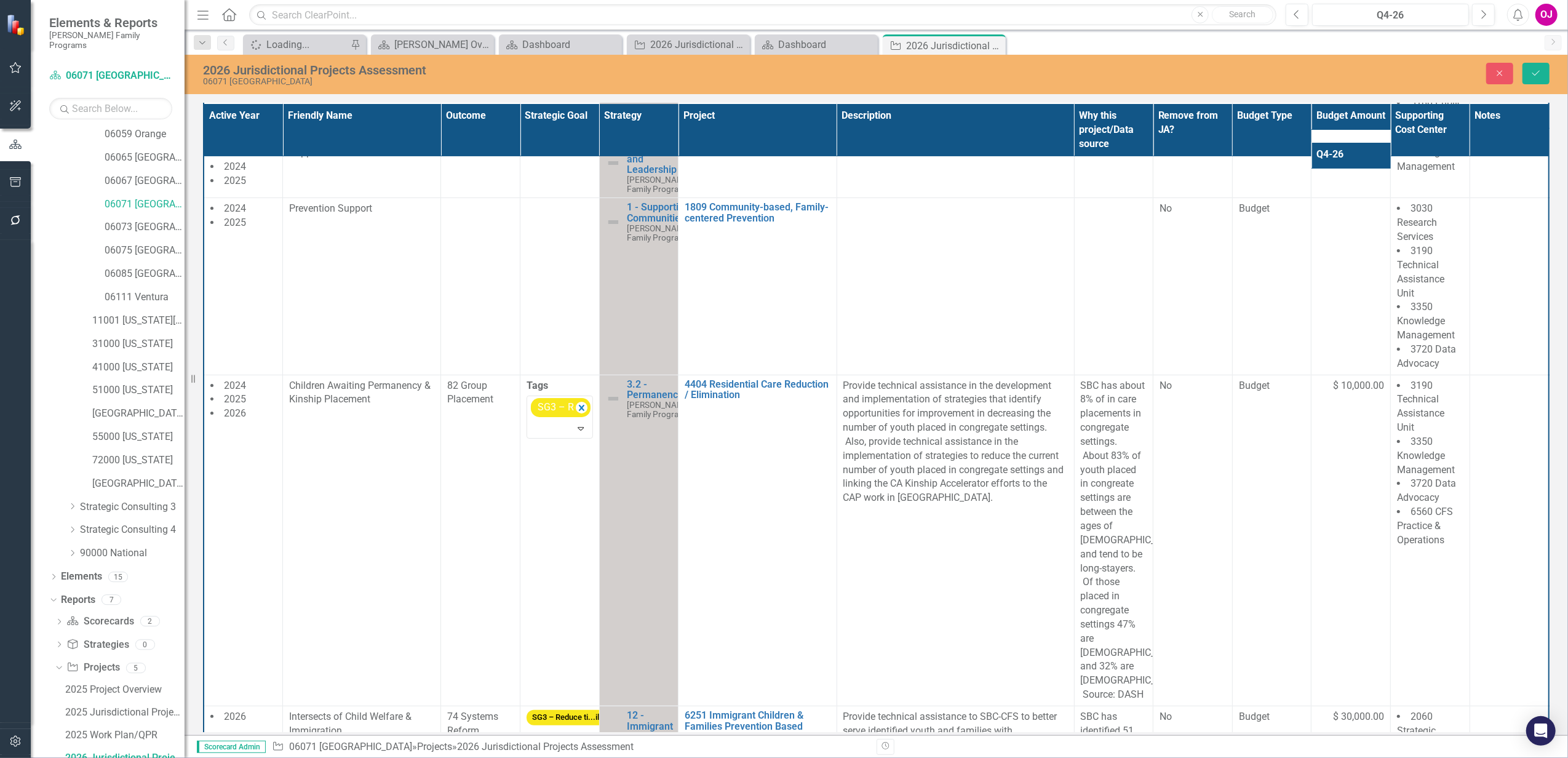
click at [1549, 62] on div "2026 Jurisdictional Projects Assessment 06071 [GEOGRAPHIC_DATA] Close Save" at bounding box center [876, 73] width 1383 height 25
click at [1544, 72] on button "Save" at bounding box center [1536, 73] width 27 height 22
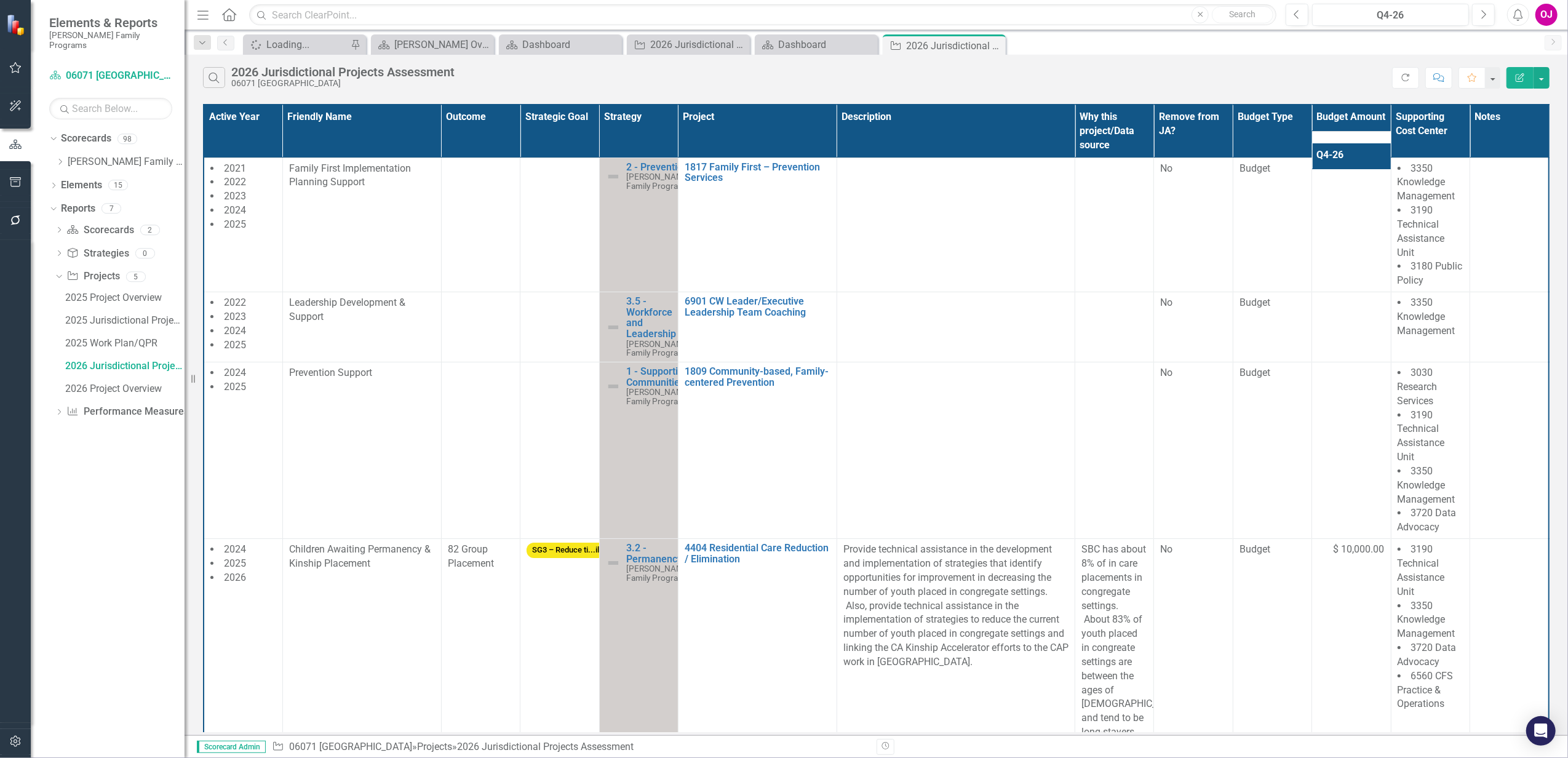
scroll to position [0, 0]
click at [59, 158] on icon at bounding box center [60, 161] width 3 height 7
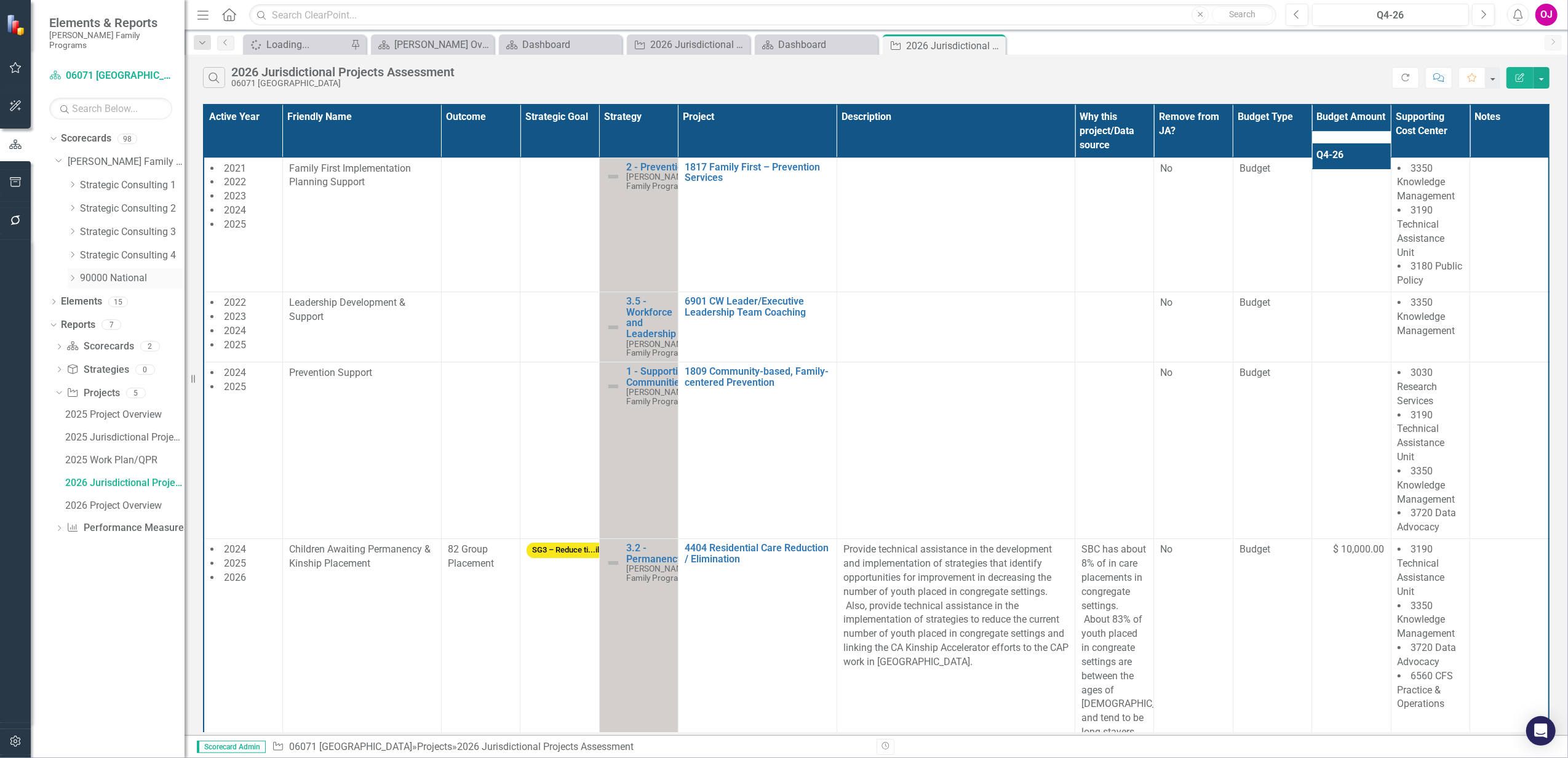
click at [69, 275] on icon "Dropdown" at bounding box center [72, 278] width 9 height 7
